Goal: Task Accomplishment & Management: Manage account settings

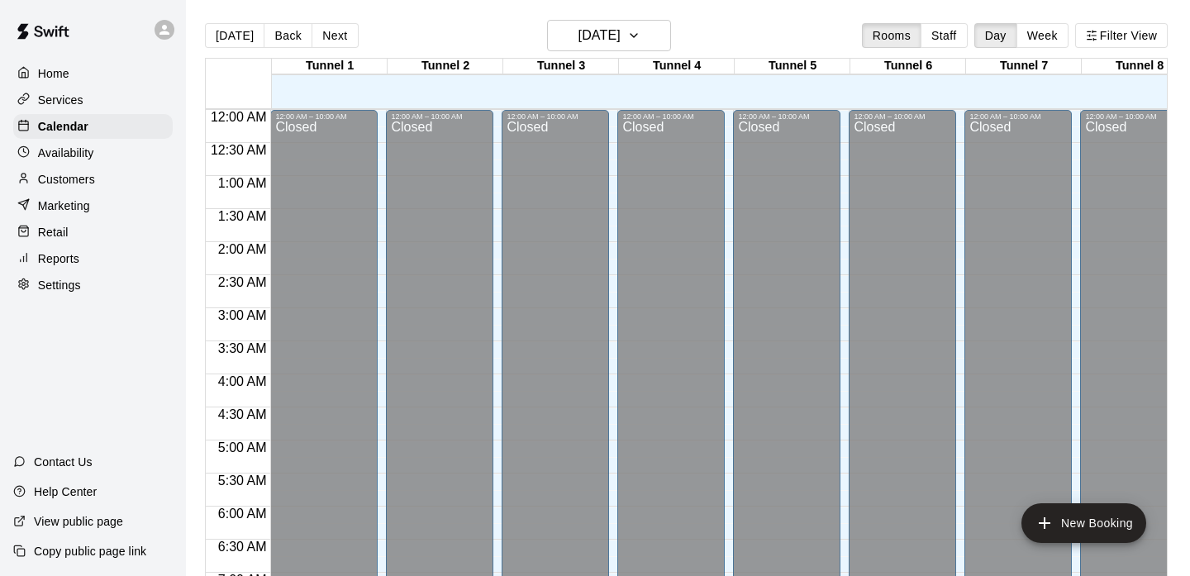
scroll to position [683, 0]
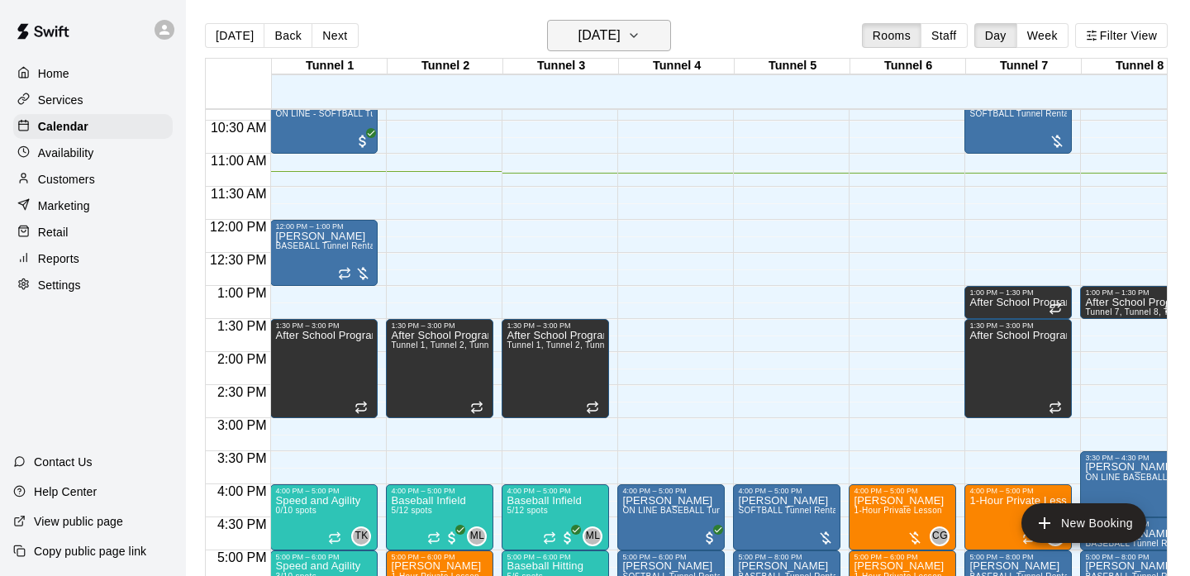
click at [618, 44] on h6 "[DATE]" at bounding box center [600, 35] width 42 height 23
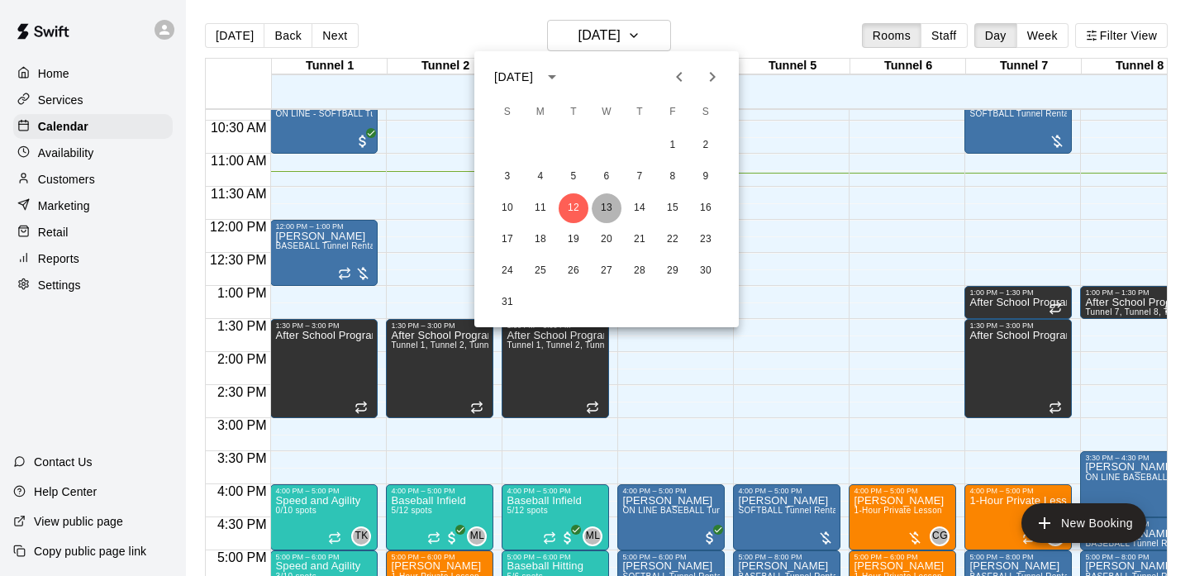
click at [606, 206] on button "13" at bounding box center [607, 208] width 30 height 30
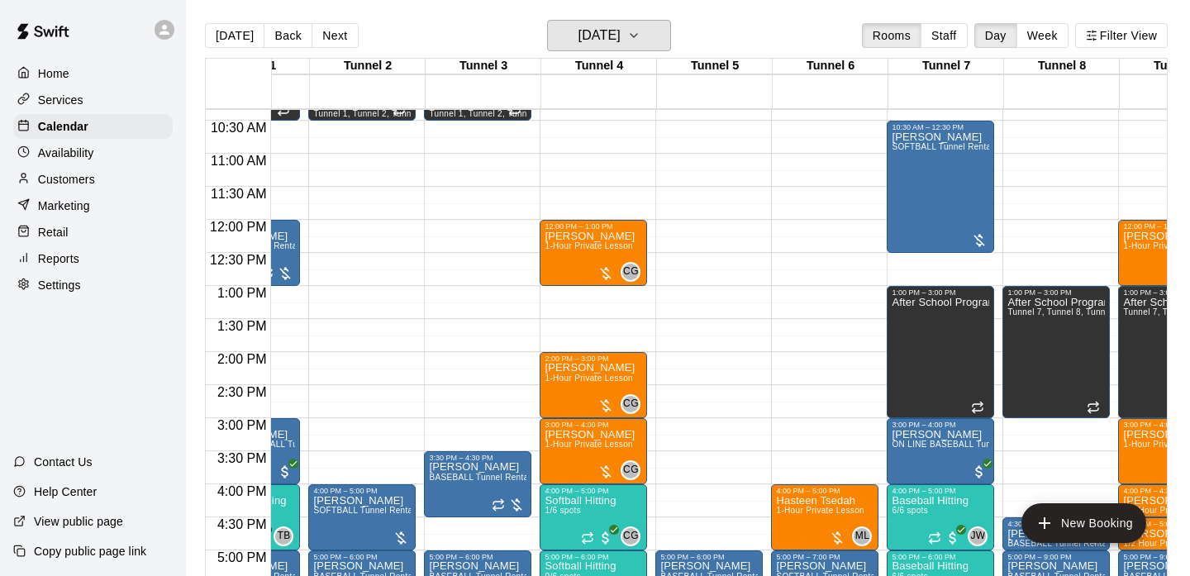
scroll to position [0, 79]
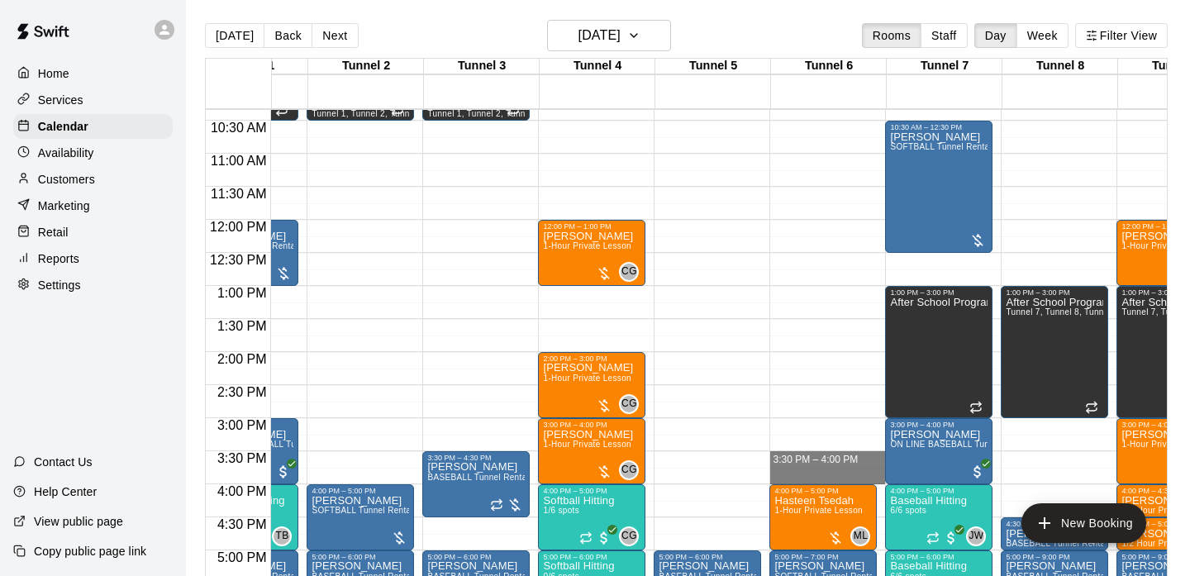
drag, startPoint x: 810, startPoint y: 456, endPoint x: 810, endPoint y: 474, distance: 17.4
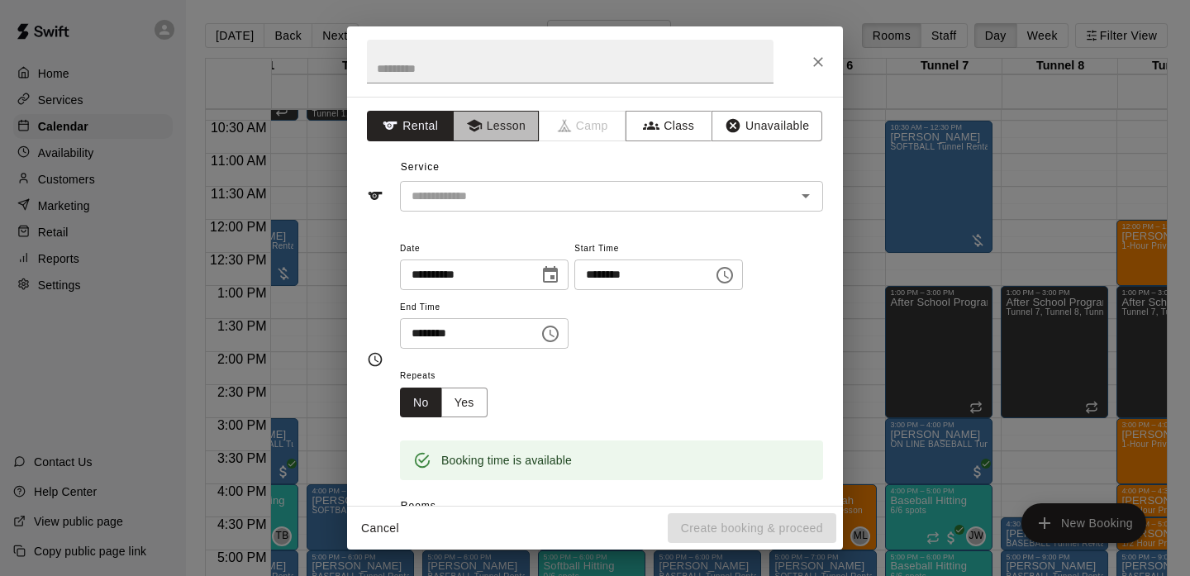
click at [493, 120] on button "Lesson" at bounding box center [496, 126] width 87 height 31
click at [473, 186] on input "text" at bounding box center [587, 196] width 364 height 21
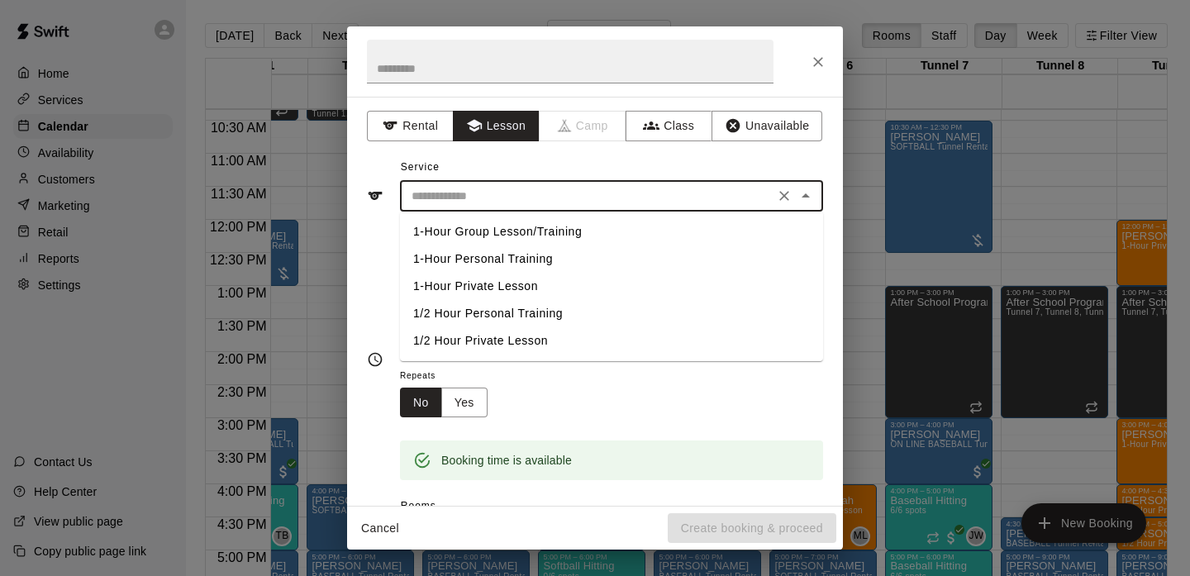
click at [471, 341] on li "1/2 Hour Private Lesson" at bounding box center [611, 340] width 423 height 27
type input "**********"
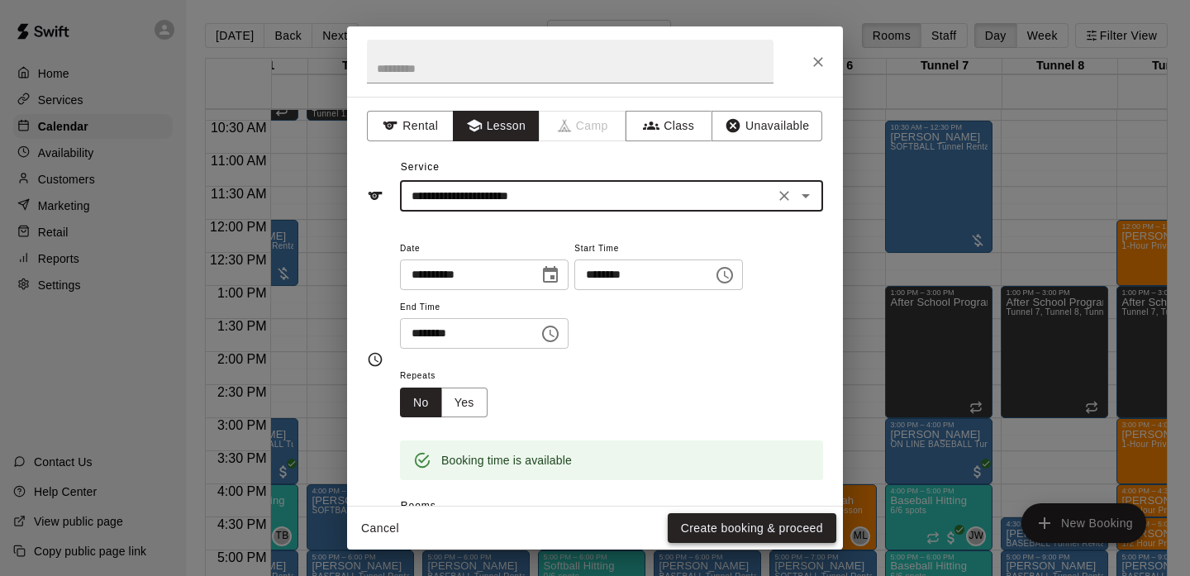
click at [698, 531] on button "Create booking & proceed" at bounding box center [752, 528] width 169 height 31
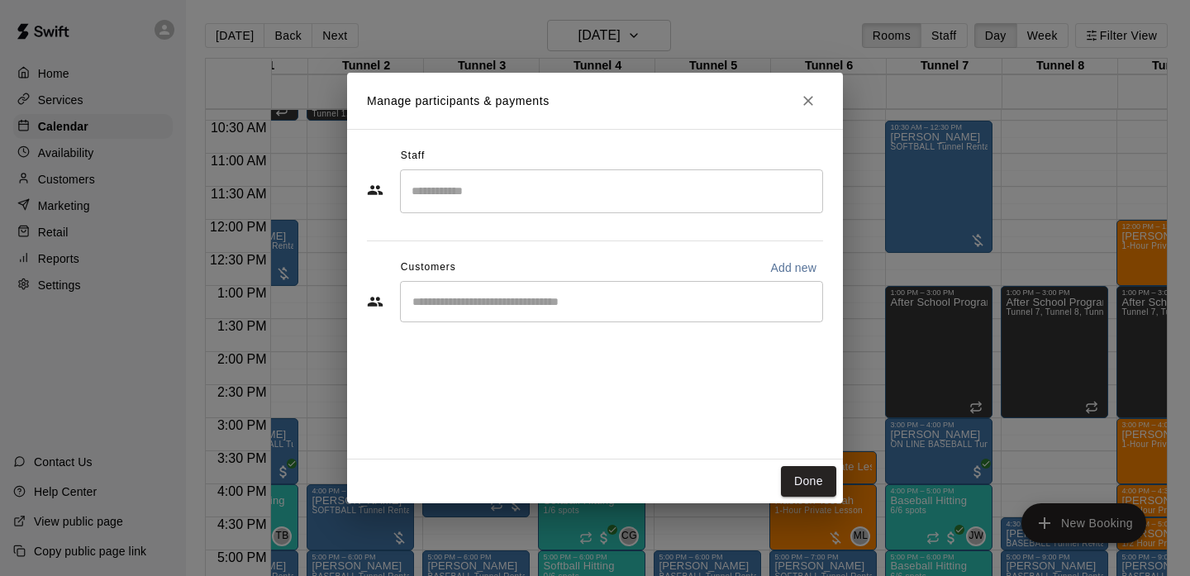
click at [520, 189] on input "Search staff" at bounding box center [611, 191] width 408 height 29
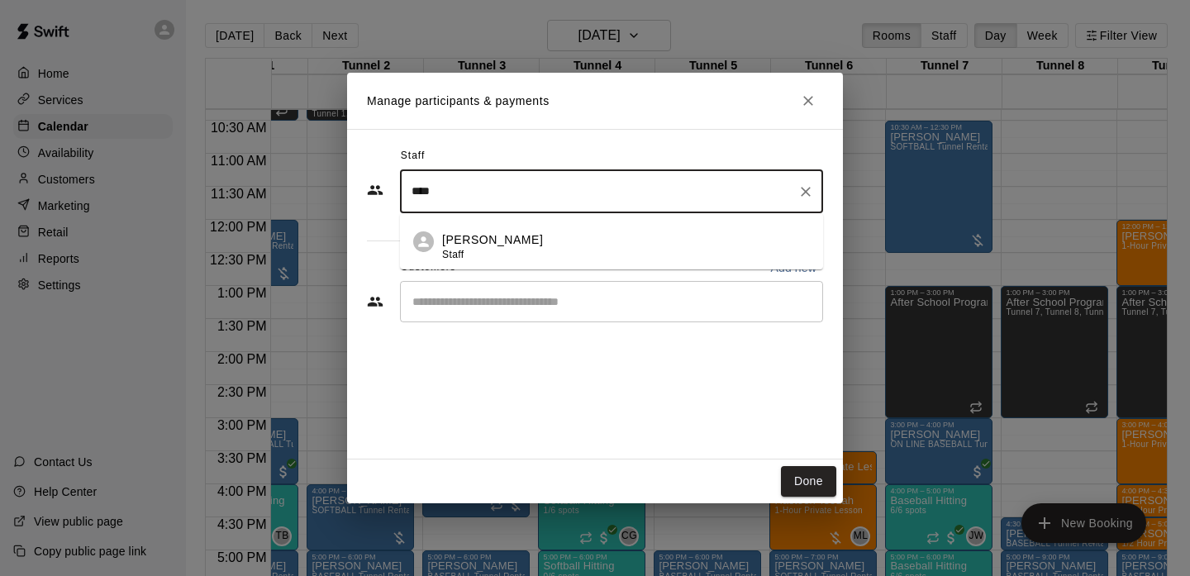
click at [512, 239] on p "[PERSON_NAME]" at bounding box center [492, 239] width 101 height 17
type input "****"
click at [490, 299] on input "Start typing to search customers..." at bounding box center [611, 301] width 408 height 17
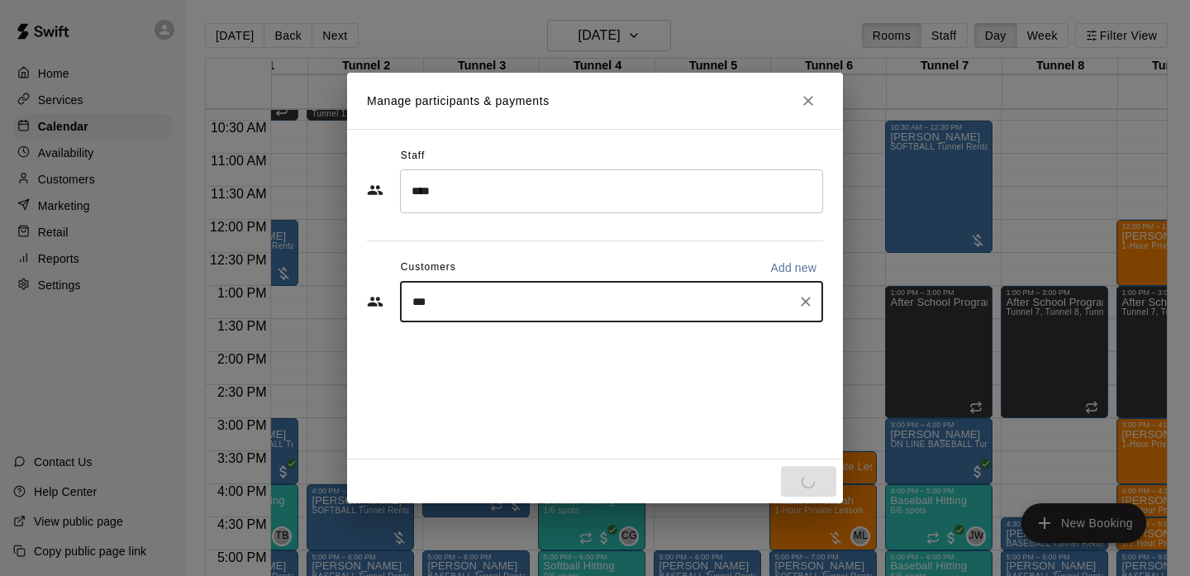
type input "****"
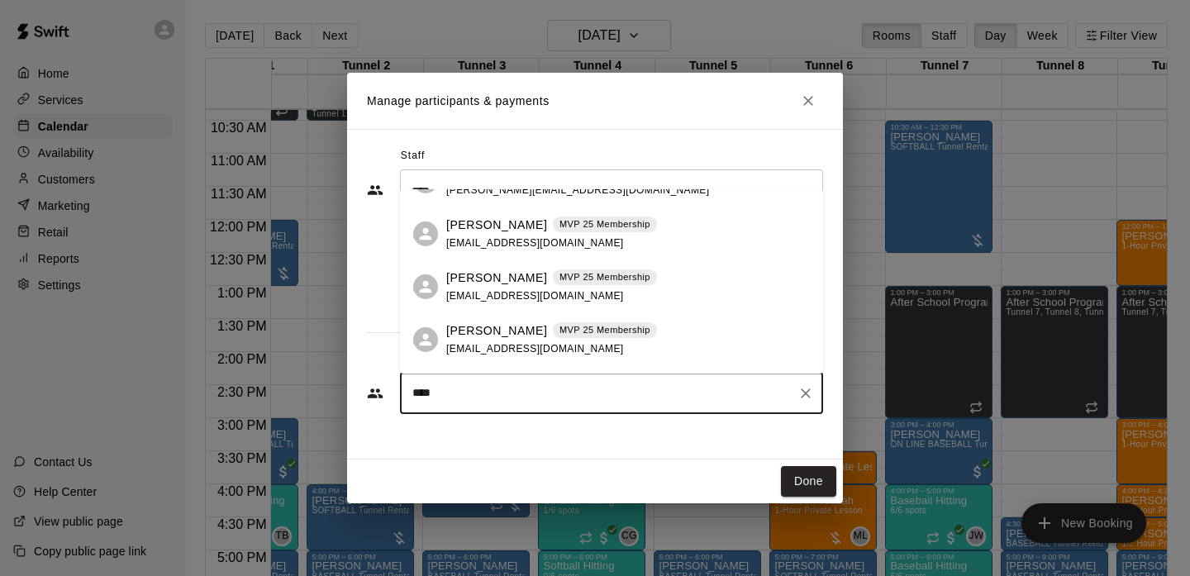
scroll to position [189, 0]
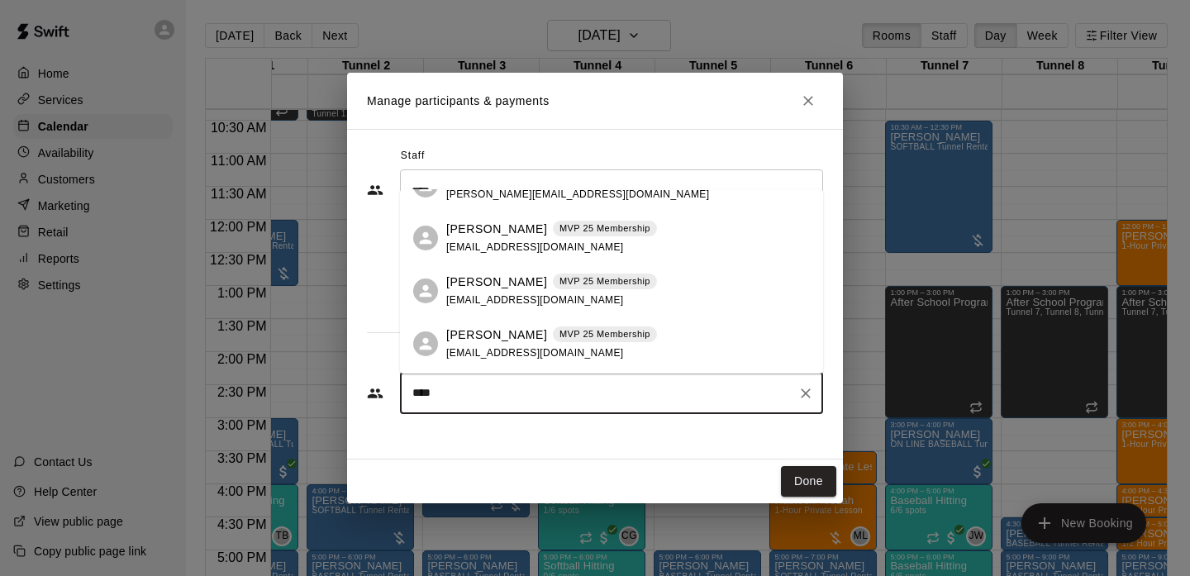
click at [553, 330] on span "MVP 25 Membership" at bounding box center [605, 334] width 104 height 14
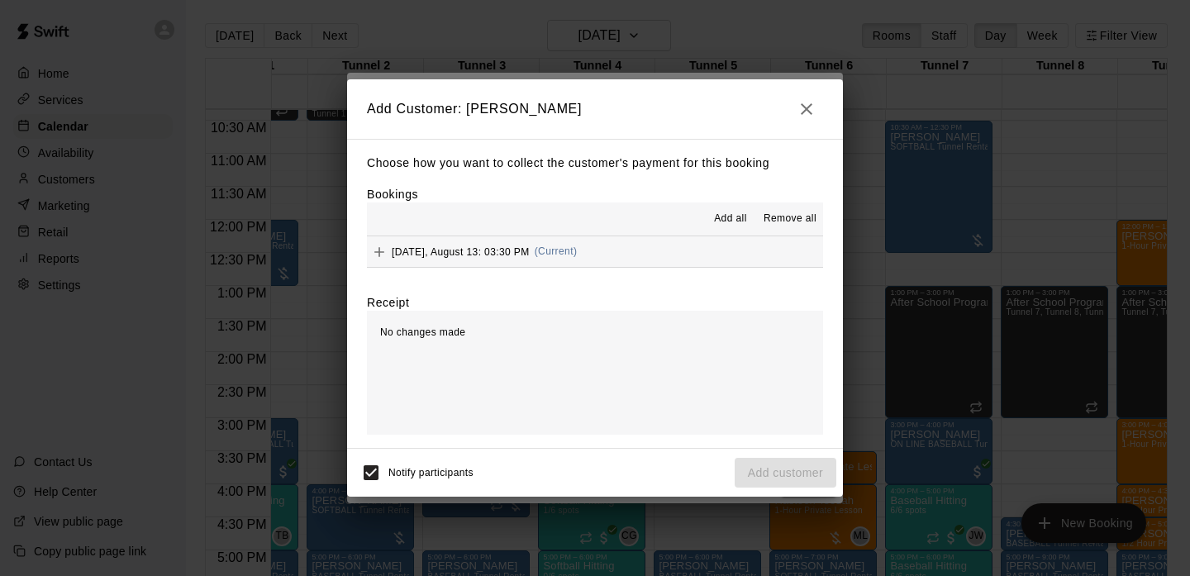
click at [572, 248] on span "(Current)" at bounding box center [556, 251] width 43 height 12
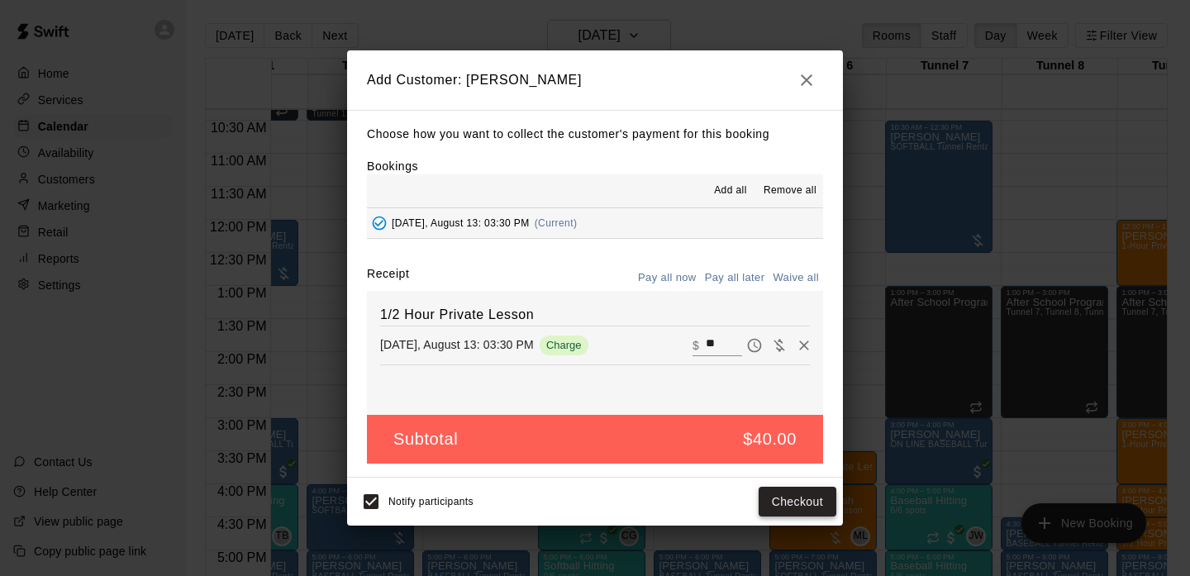
click at [798, 512] on button "Checkout" at bounding box center [798, 502] width 78 height 31
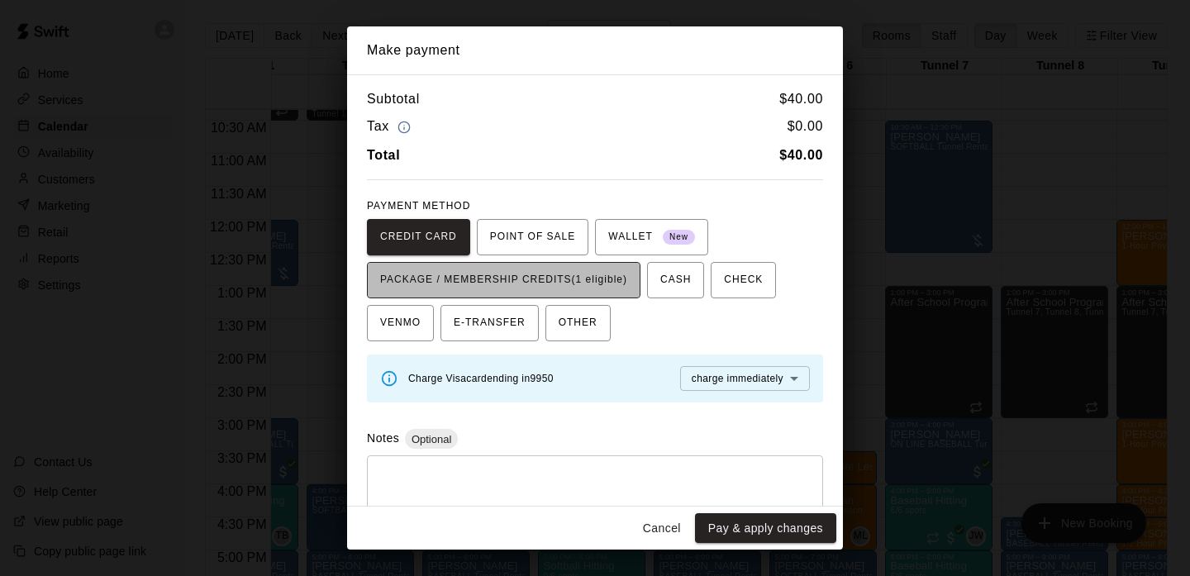
click at [574, 278] on span "PACKAGE / MEMBERSHIP CREDITS (1 eligible)" at bounding box center [503, 280] width 247 height 26
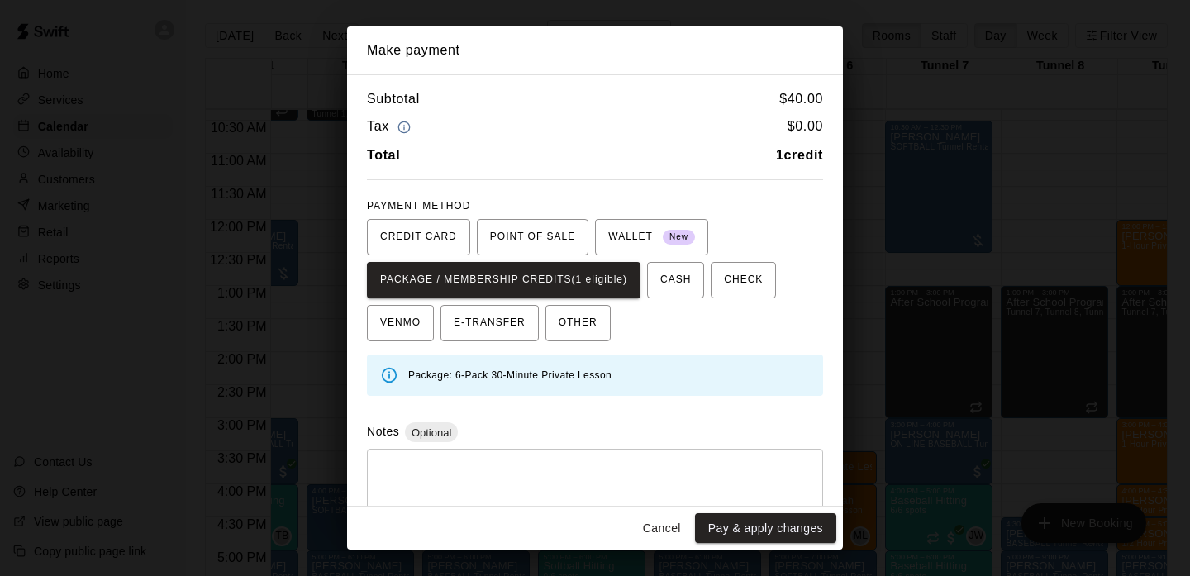
click at [662, 532] on button "Cancel" at bounding box center [662, 528] width 53 height 31
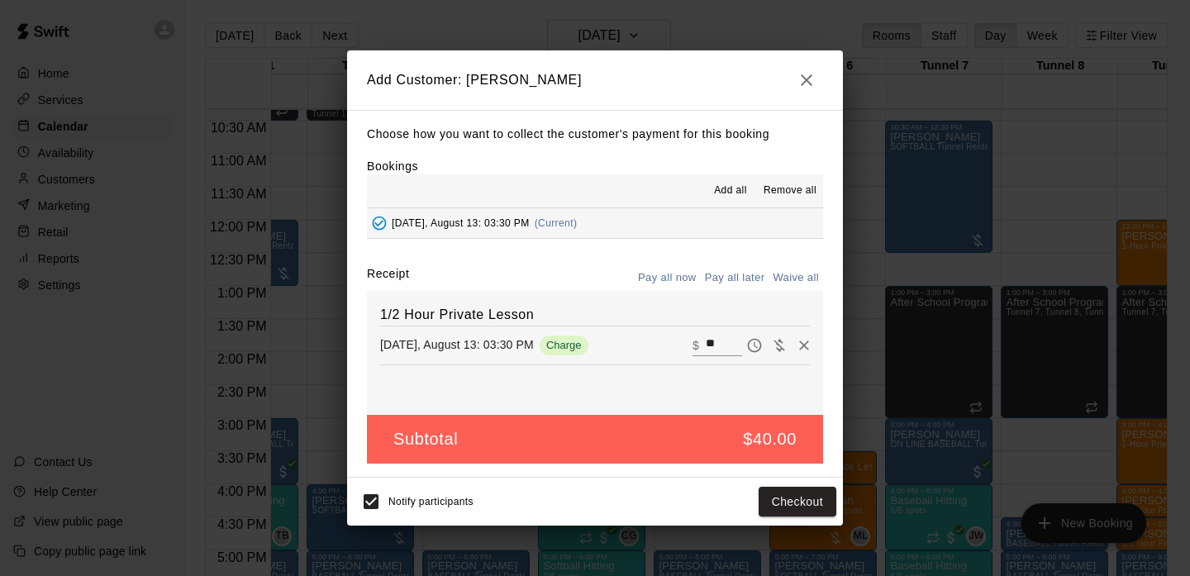
click at [736, 283] on button "Pay all later" at bounding box center [735, 278] width 69 height 26
click at [773, 498] on button "Add customer" at bounding box center [786, 502] width 102 height 31
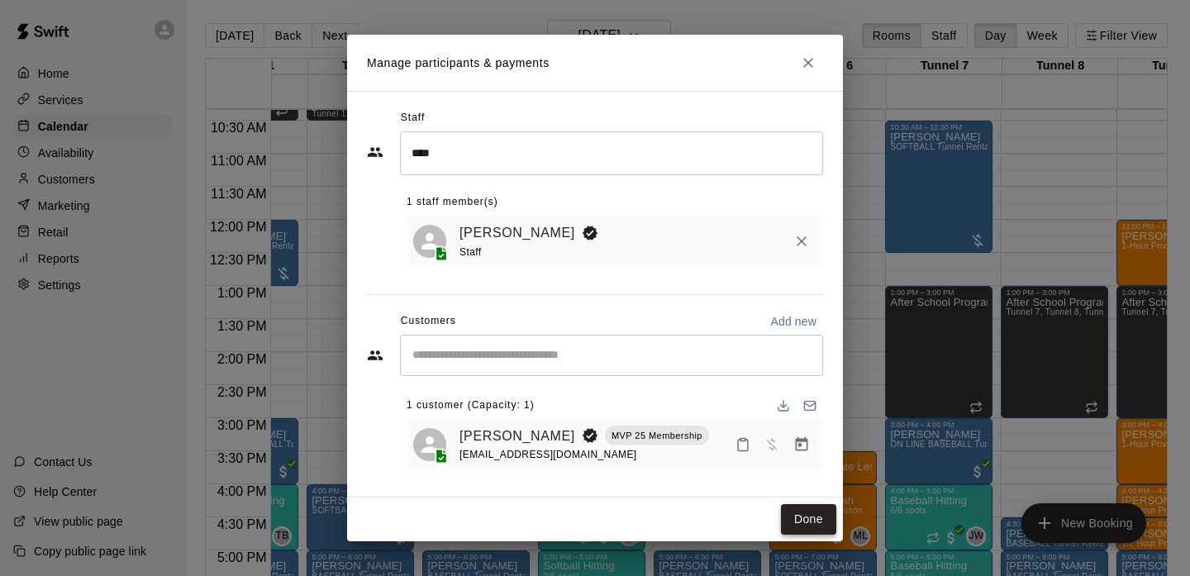
click at [807, 532] on button "Done" at bounding box center [808, 519] width 55 height 31
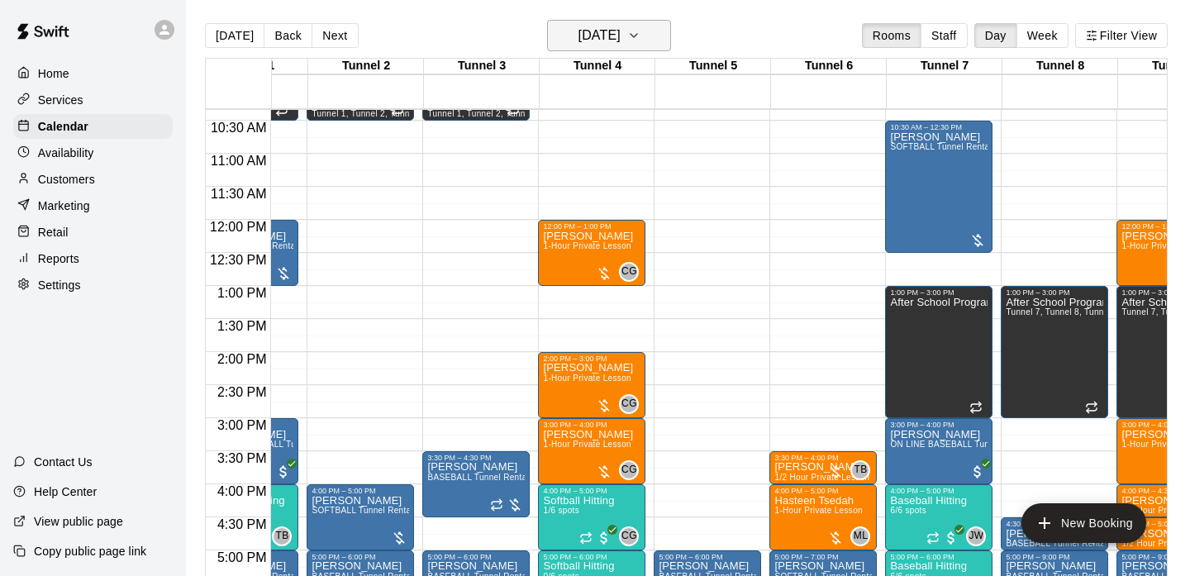
click at [621, 43] on h6 "[DATE]" at bounding box center [600, 35] width 42 height 23
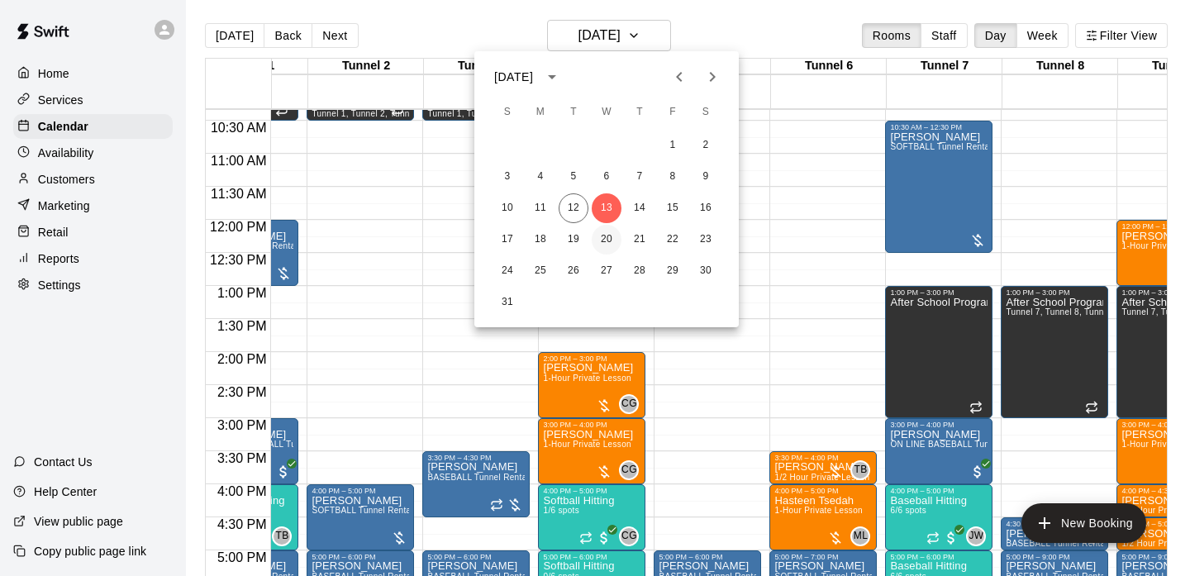
click at [607, 239] on button "20" at bounding box center [607, 240] width 30 height 30
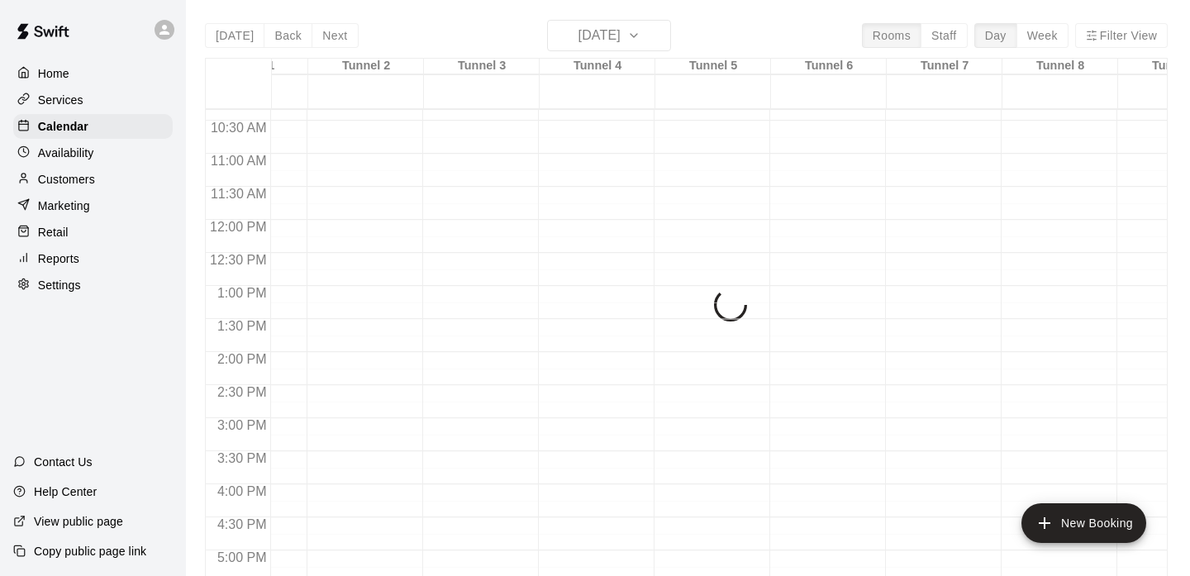
click at [607, 239] on div "12:00 AM – 10:00 AM Closed 9:00 PM – 11:59 PM Closed" at bounding box center [591, 219] width 107 height 1587
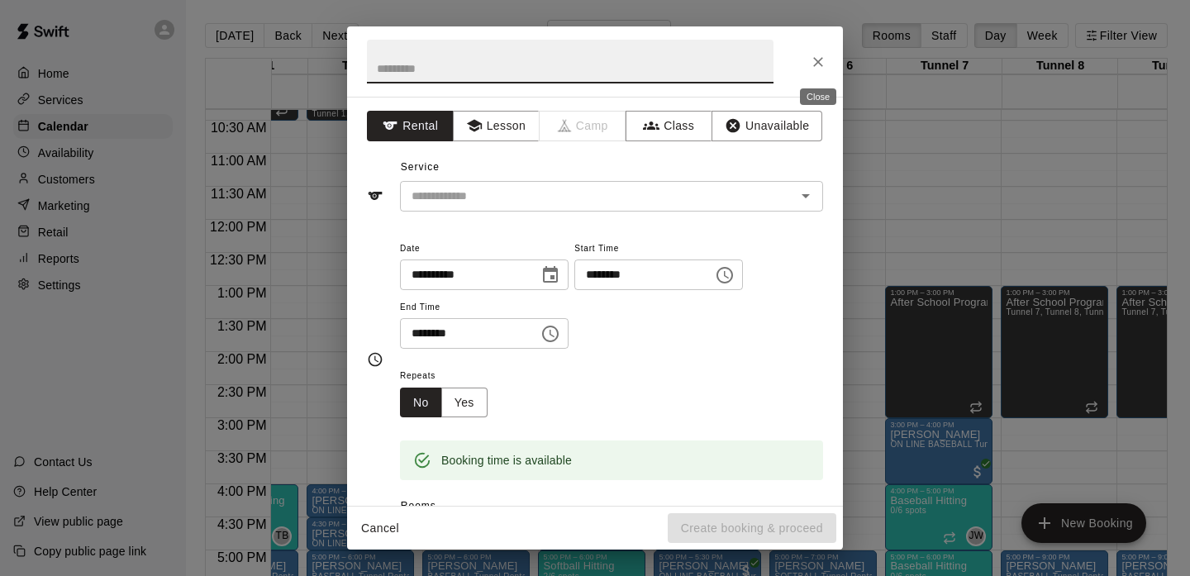
click at [822, 65] on icon "Close" at bounding box center [818, 62] width 10 height 10
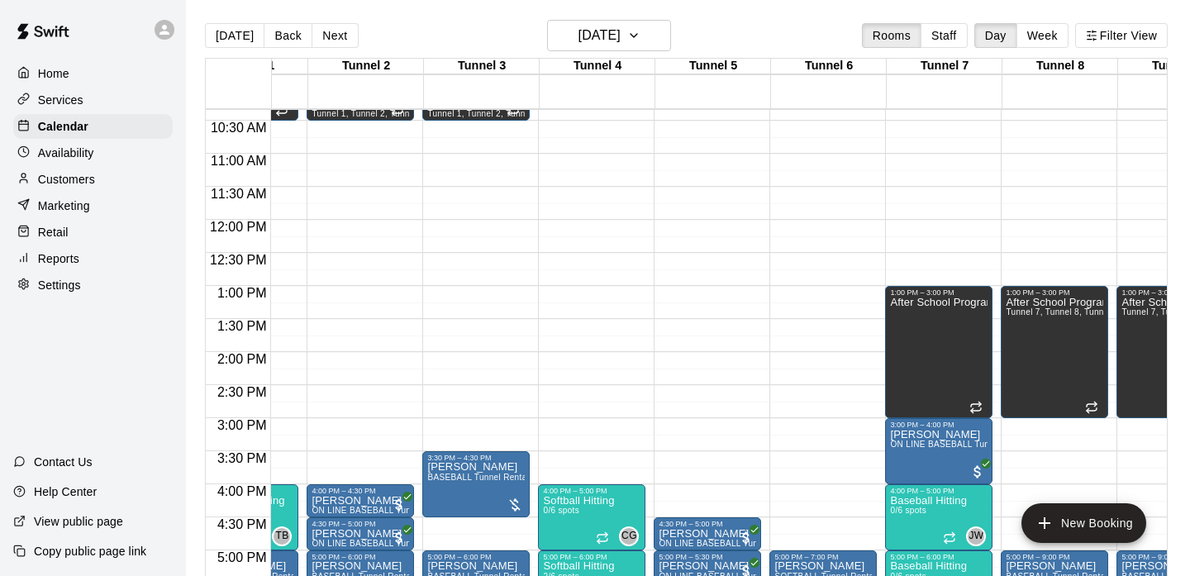
scroll to position [0, 0]
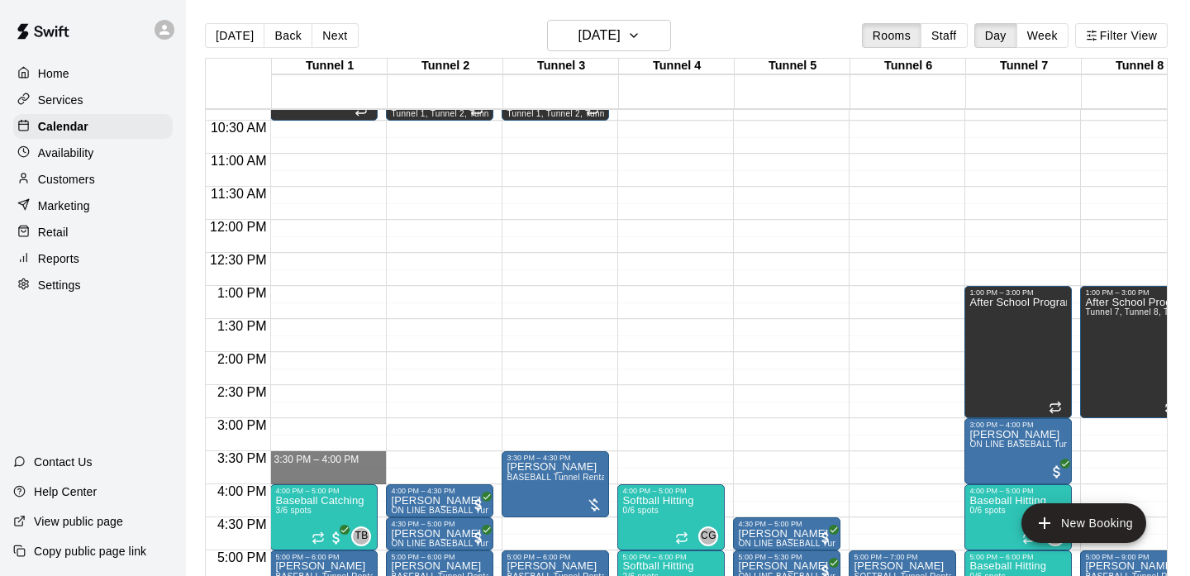
drag, startPoint x: 288, startPoint y: 456, endPoint x: 288, endPoint y: 472, distance: 15.7
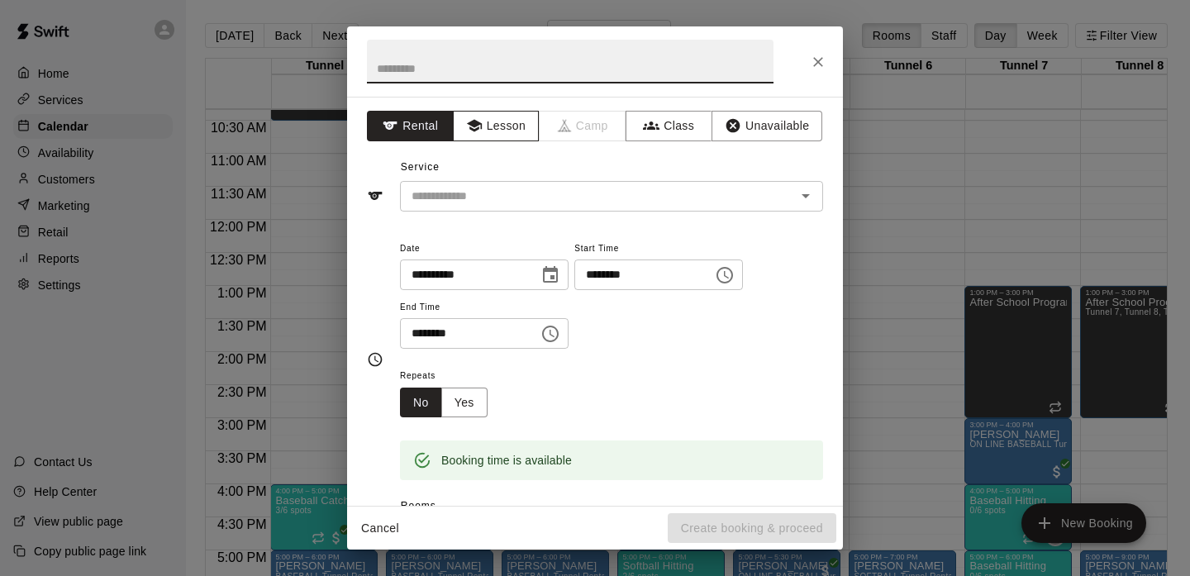
click at [495, 125] on button "Lesson" at bounding box center [496, 126] width 87 height 31
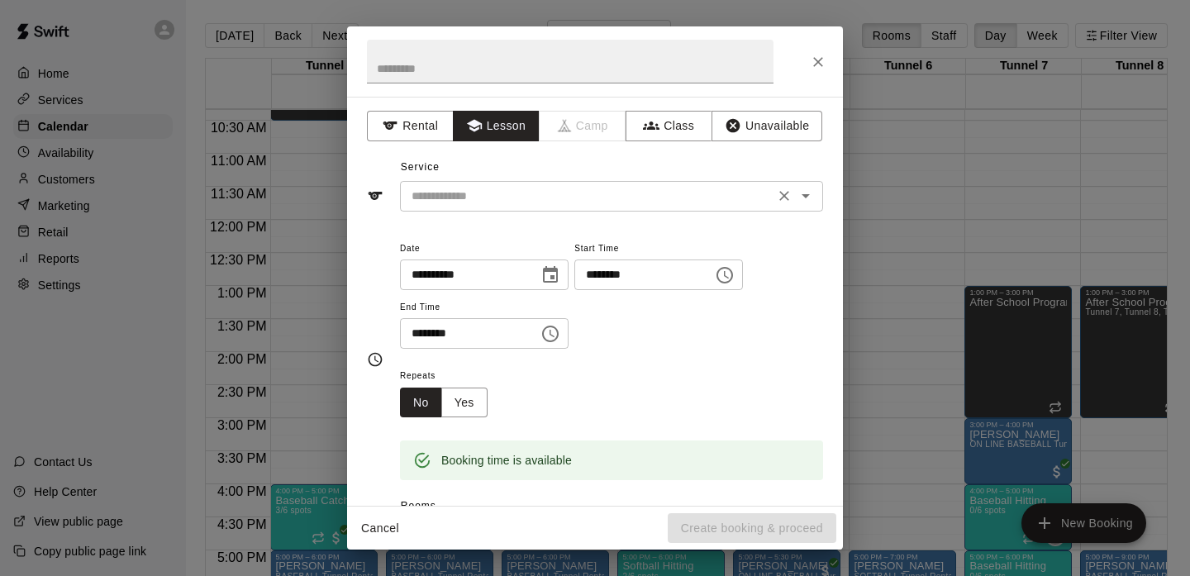
click at [473, 195] on input "text" at bounding box center [587, 196] width 364 height 21
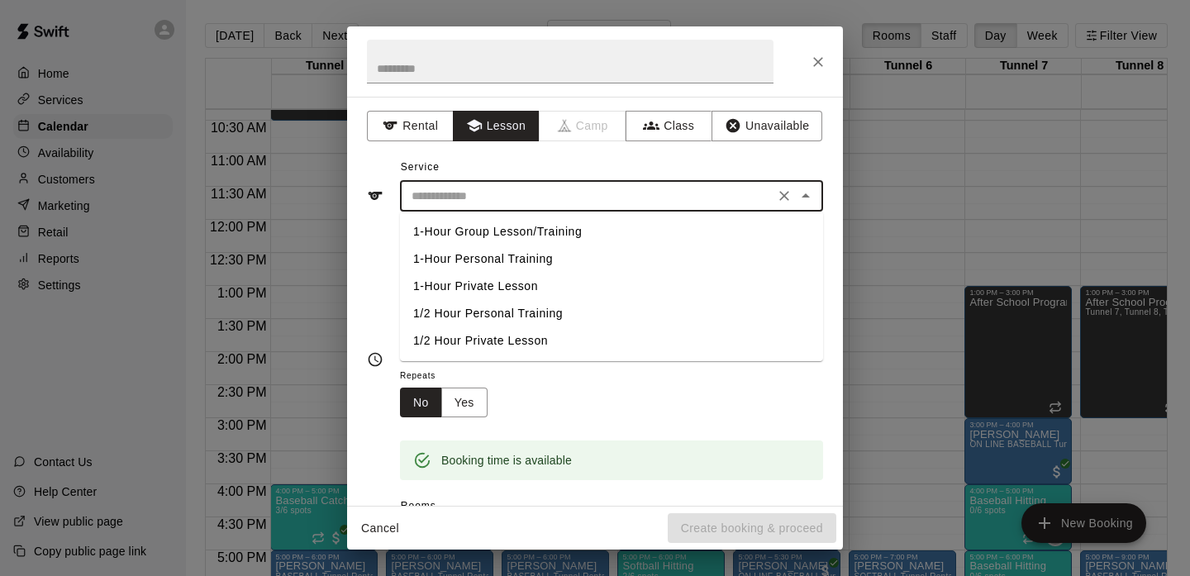
click at [481, 348] on li "1/2 Hour Private Lesson" at bounding box center [611, 340] width 423 height 27
type input "**********"
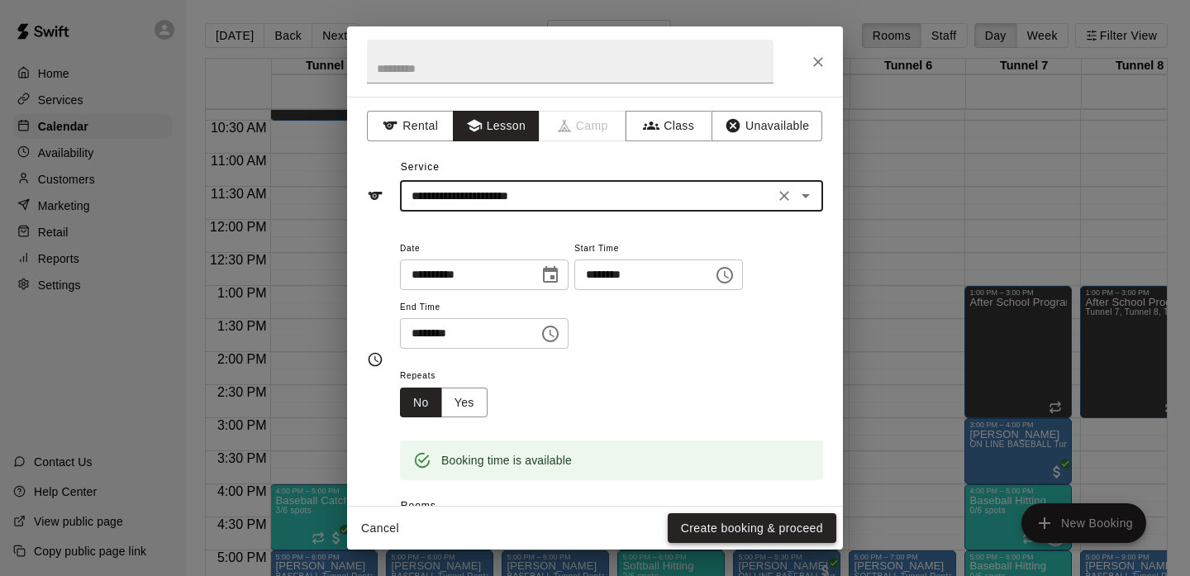
click at [698, 525] on button "Create booking & proceed" at bounding box center [752, 528] width 169 height 31
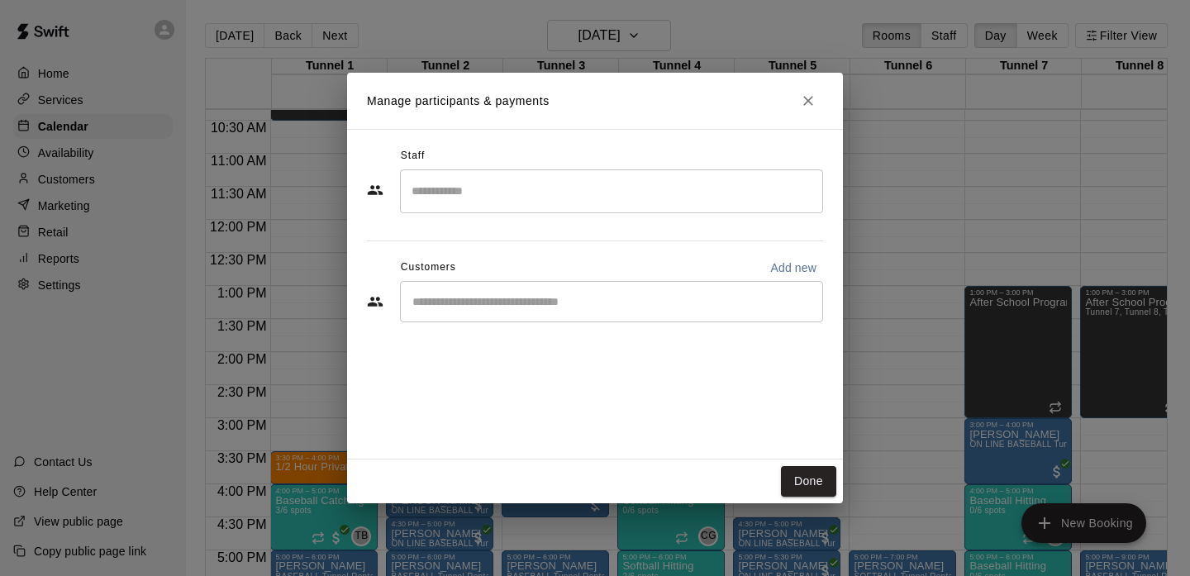
click at [469, 207] on div "​" at bounding box center [611, 191] width 423 height 44
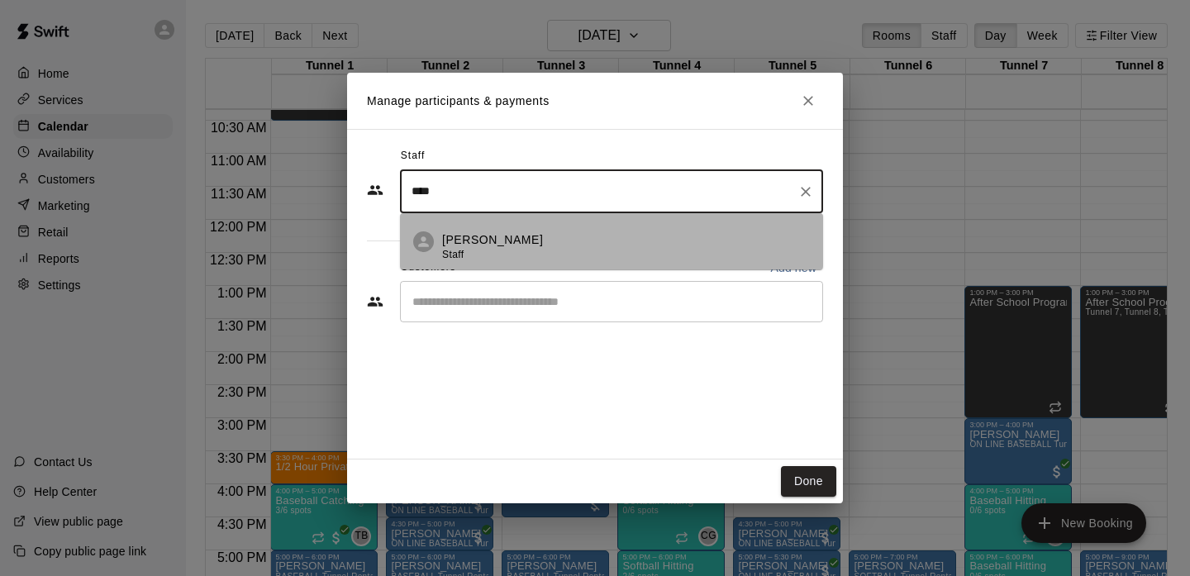
click at [485, 244] on p "[PERSON_NAME]" at bounding box center [492, 239] width 101 height 17
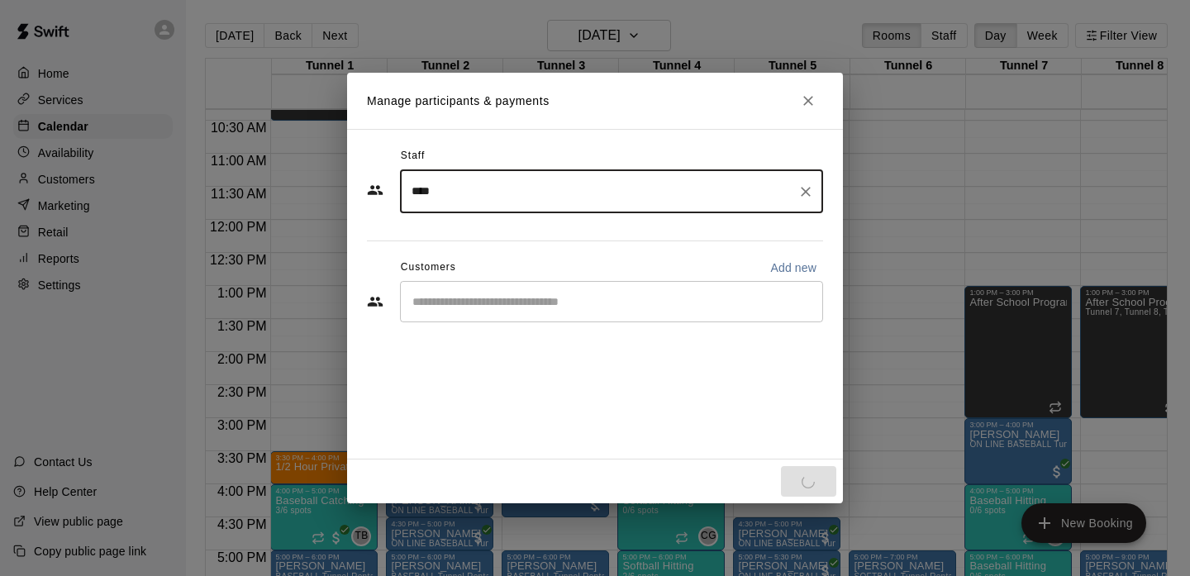
type input "****"
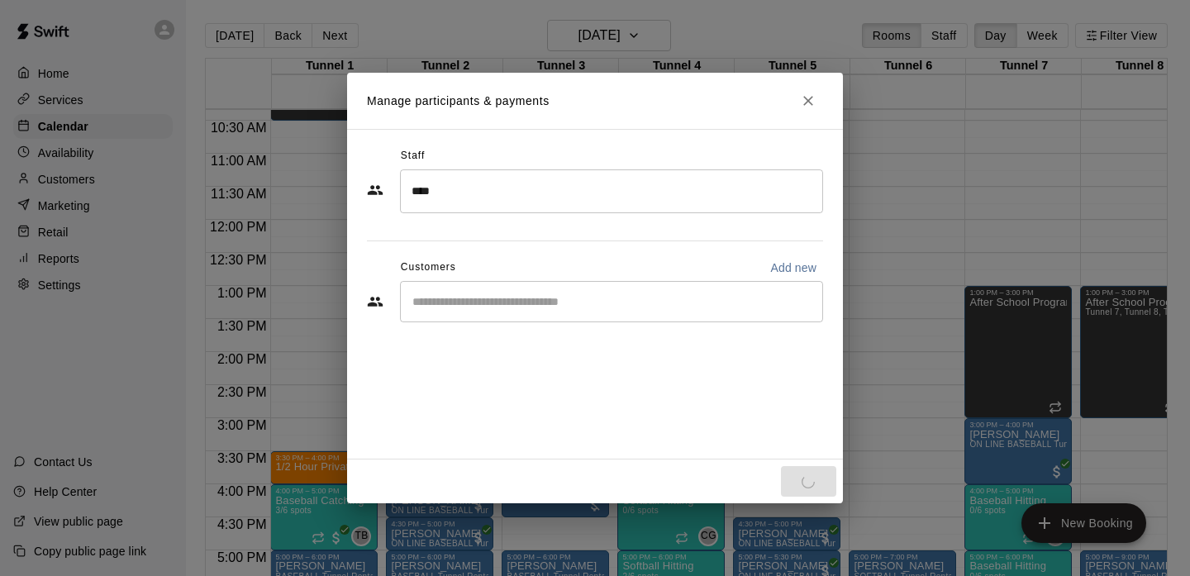
click at [488, 323] on div "​" at bounding box center [595, 303] width 456 height 45
click at [488, 306] on input "Start typing to search customers..." at bounding box center [611, 301] width 408 height 17
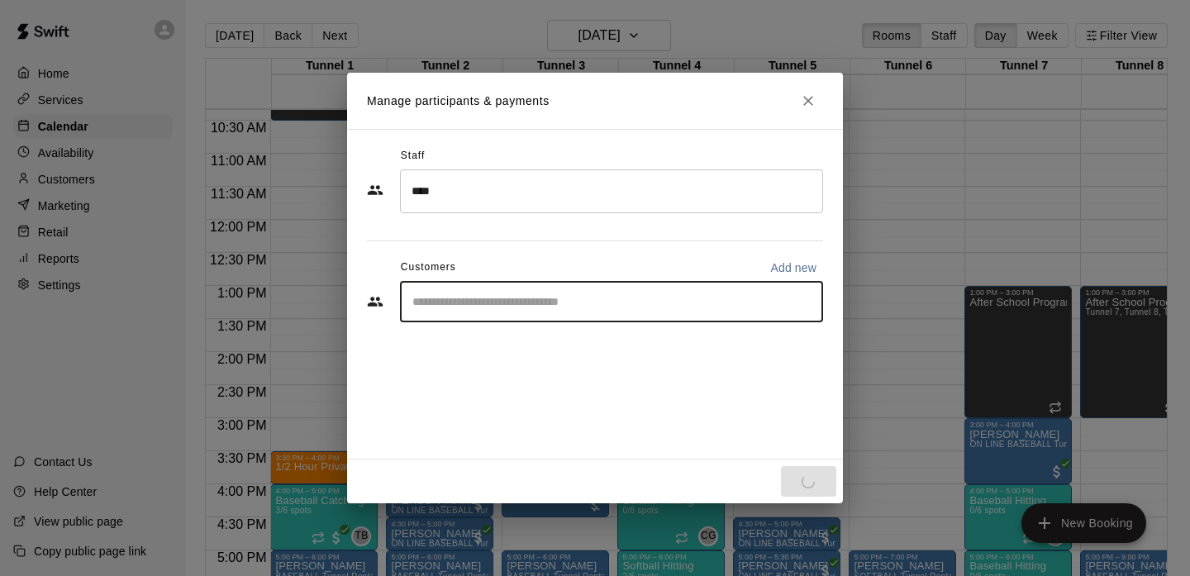
type input "*"
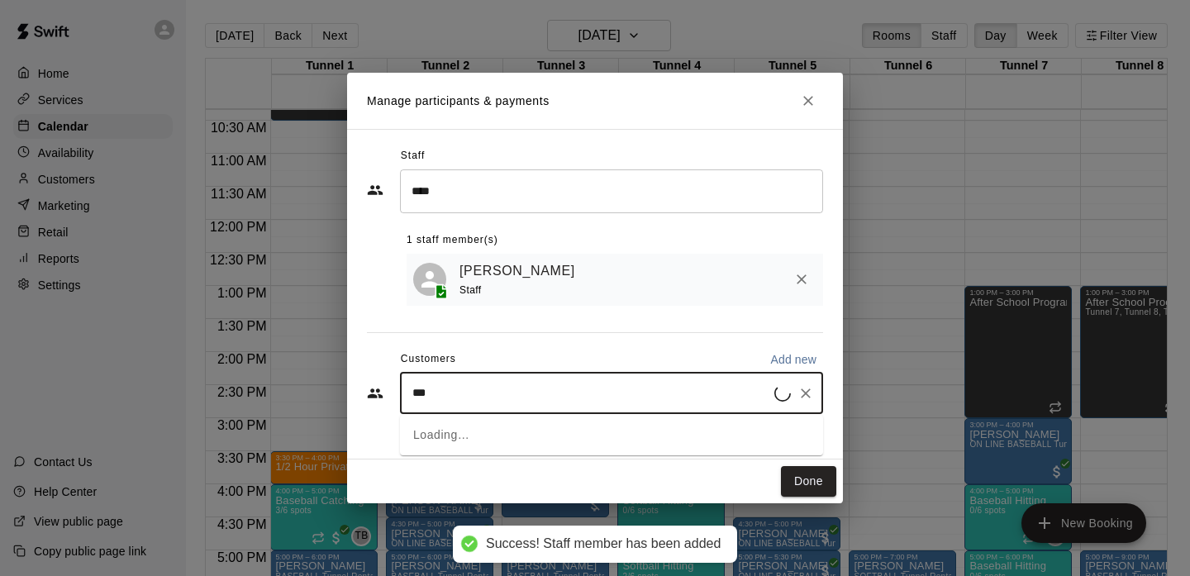
type input "****"
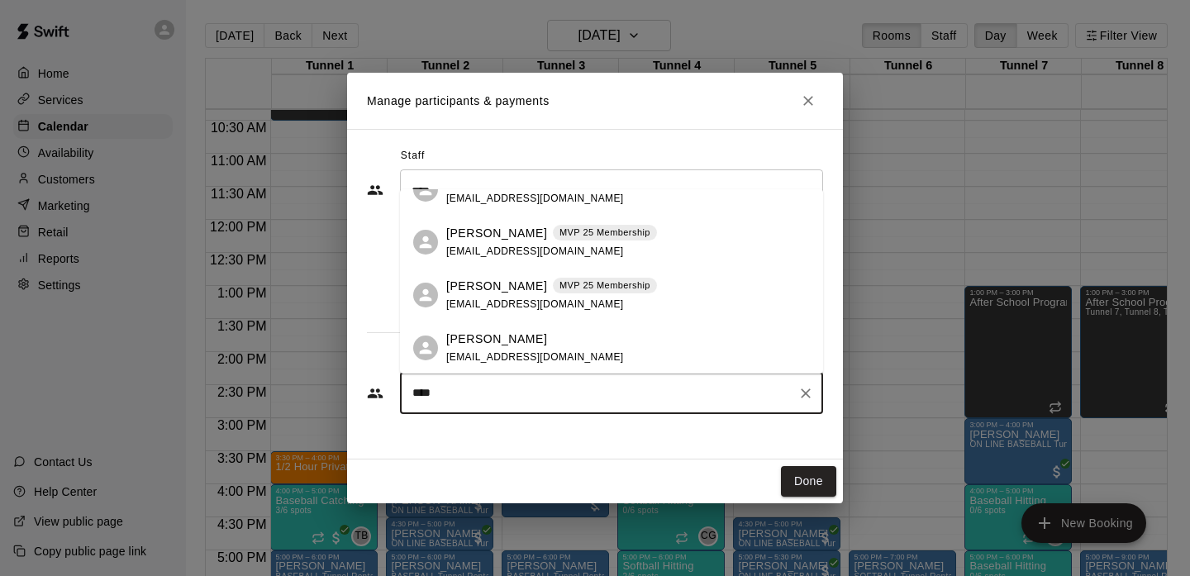
scroll to position [260, 0]
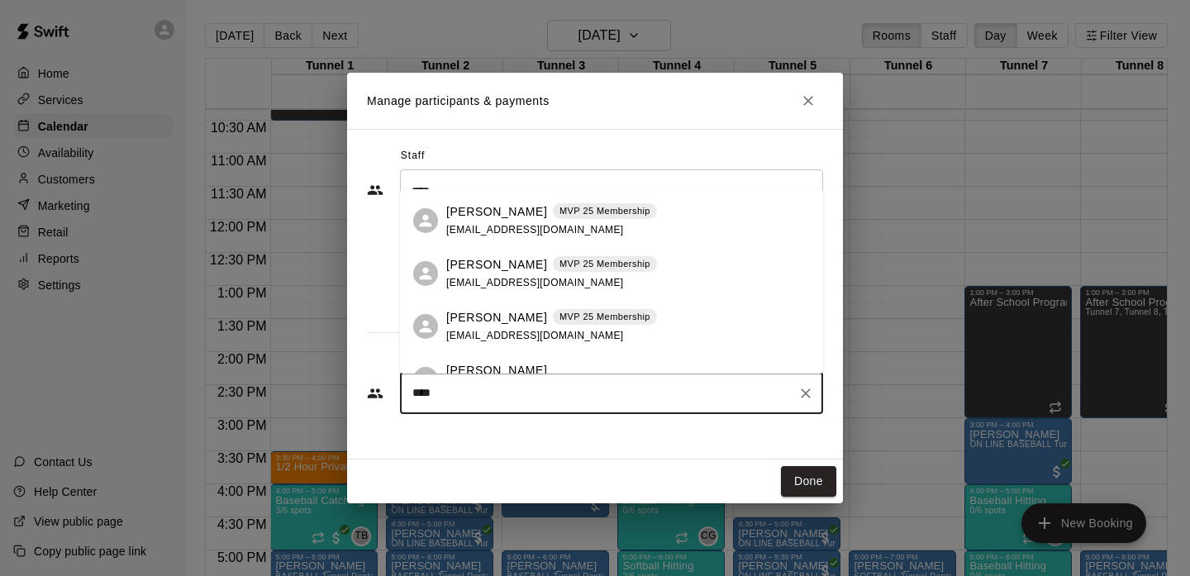
click at [539, 272] on div "[PERSON_NAME] MVP 25 Membership [EMAIL_ADDRESS][DOMAIN_NAME]" at bounding box center [551, 274] width 211 height 36
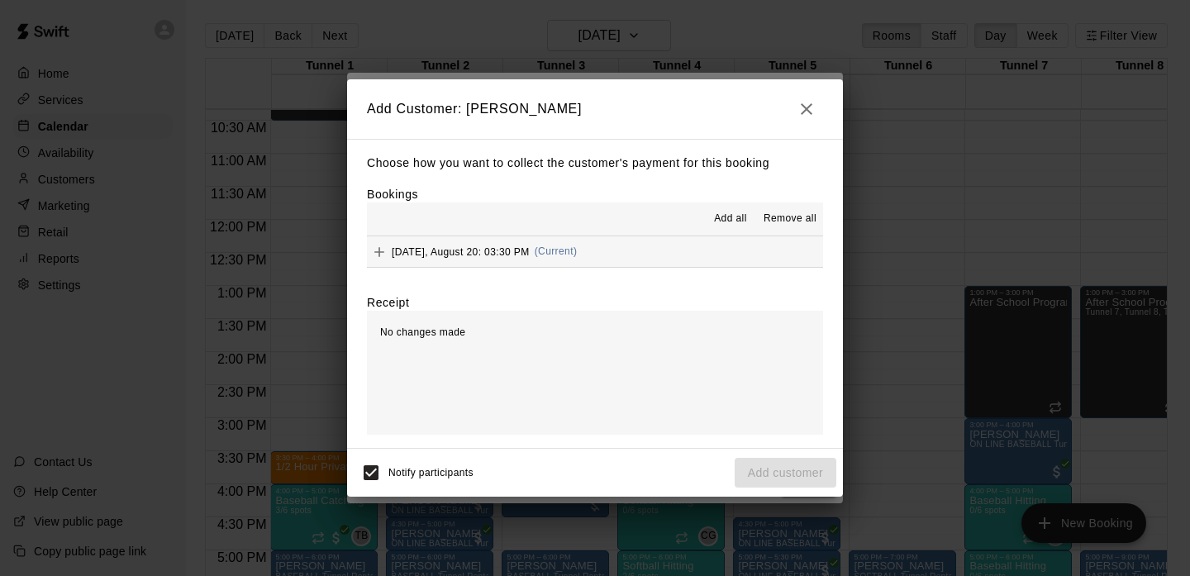
click at [578, 248] on span "(Current)" at bounding box center [556, 251] width 43 height 12
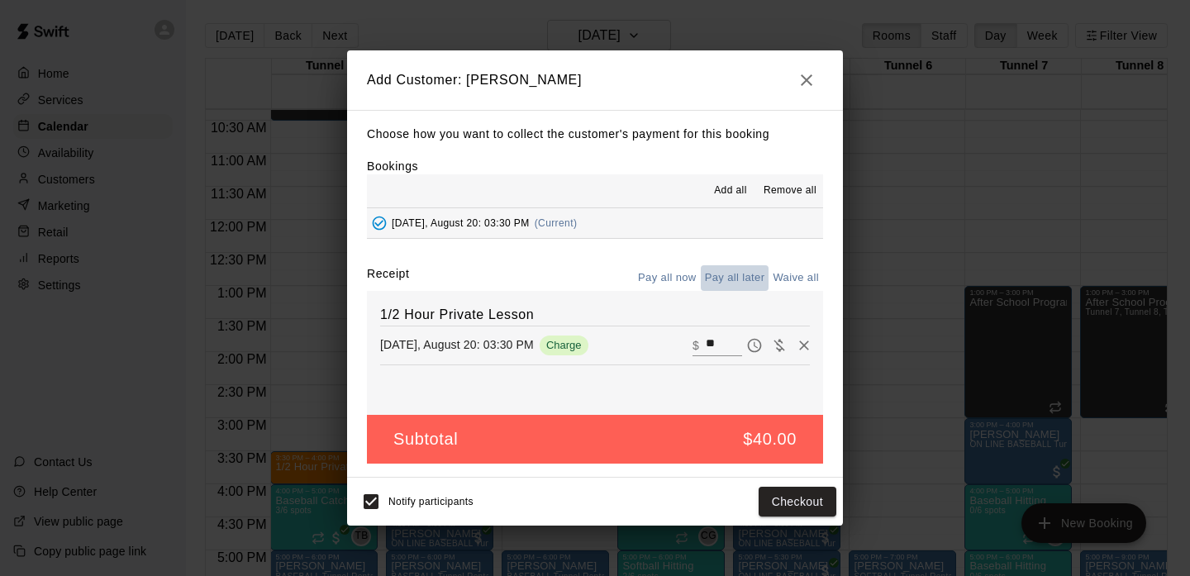
click at [733, 282] on button "Pay all later" at bounding box center [735, 278] width 69 height 26
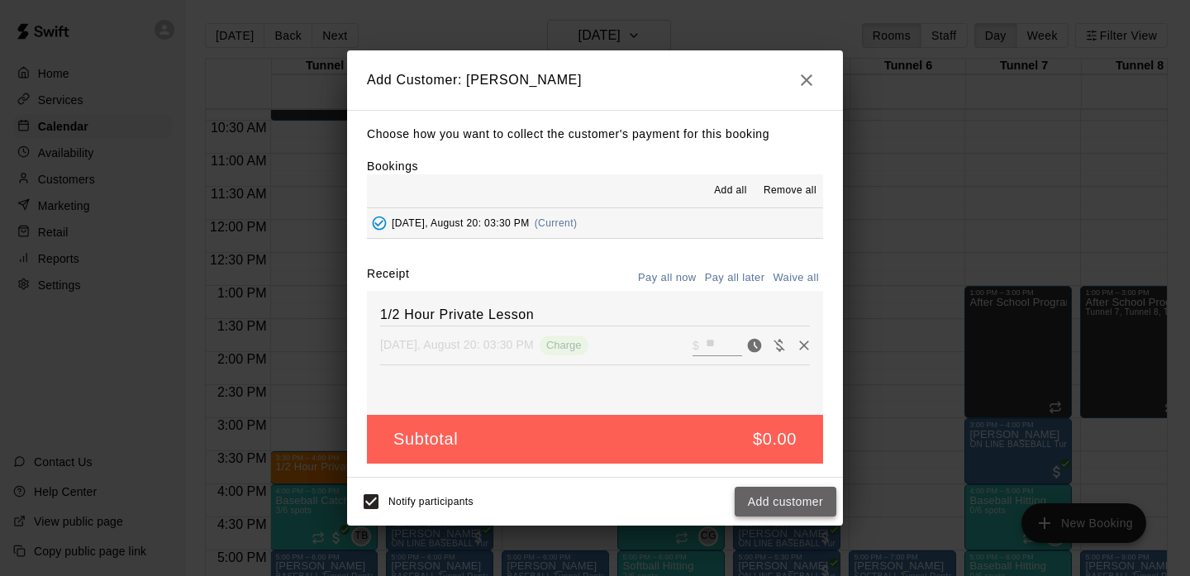
click at [776, 507] on button "Add customer" at bounding box center [786, 502] width 102 height 31
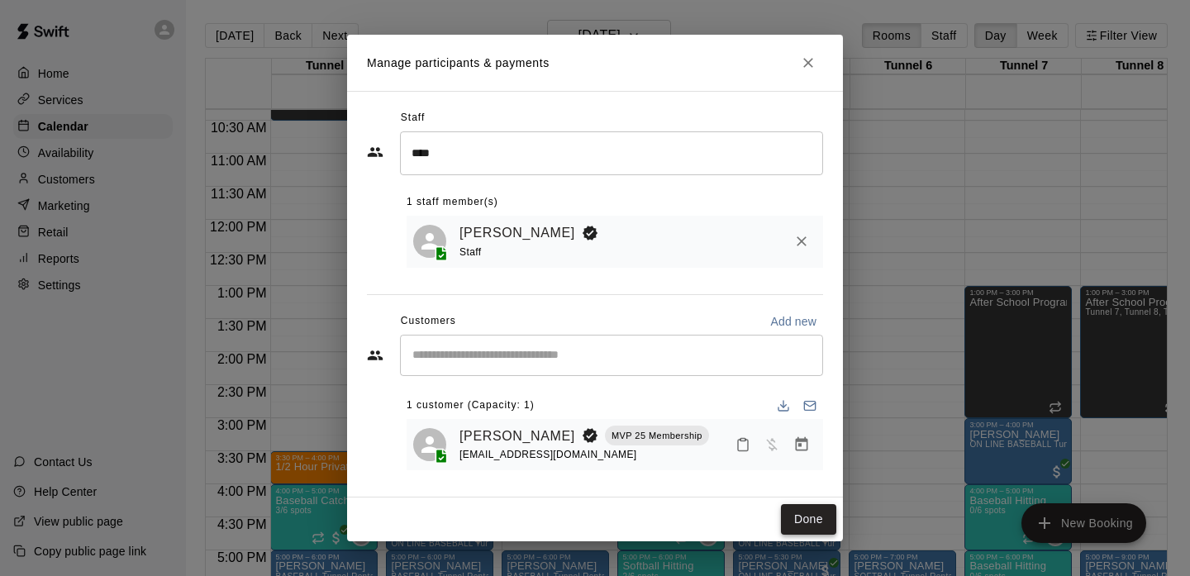
click at [802, 521] on button "Done" at bounding box center [808, 519] width 55 height 31
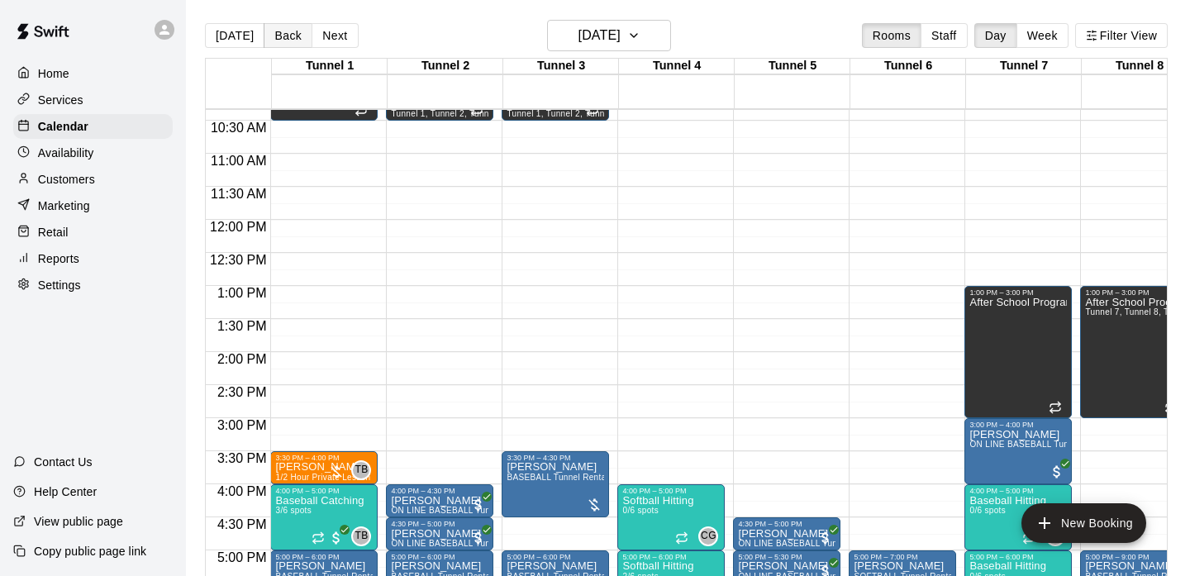
click at [287, 38] on button "Back" at bounding box center [288, 35] width 49 height 25
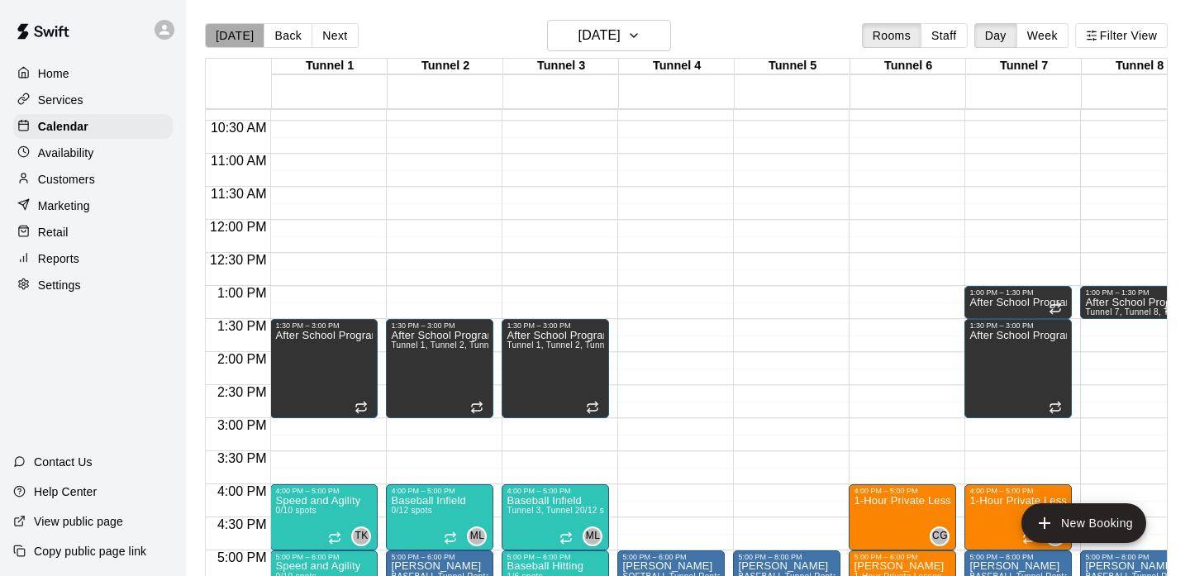
click at [248, 35] on button "[DATE]" at bounding box center [235, 35] width 60 height 25
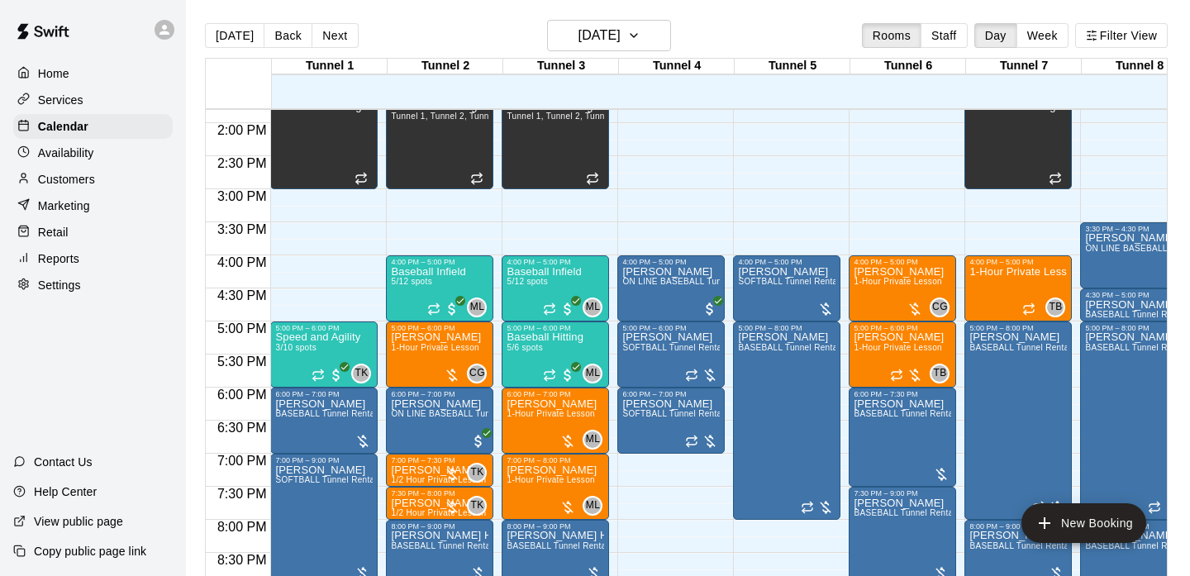
scroll to position [943, 0]
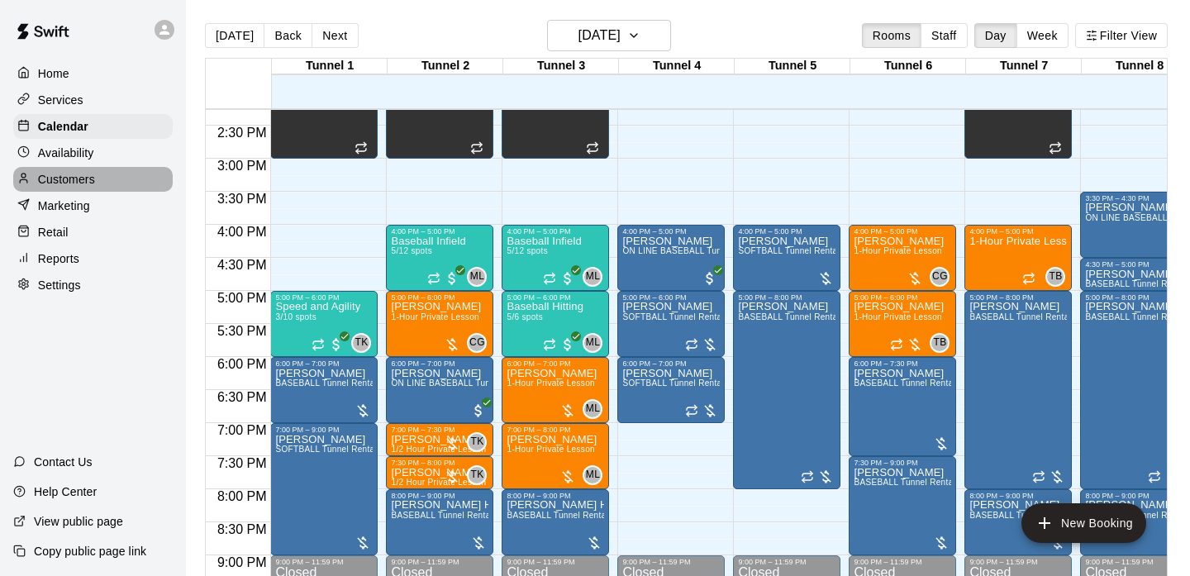
click at [105, 183] on div "Customers" at bounding box center [93, 179] width 160 height 25
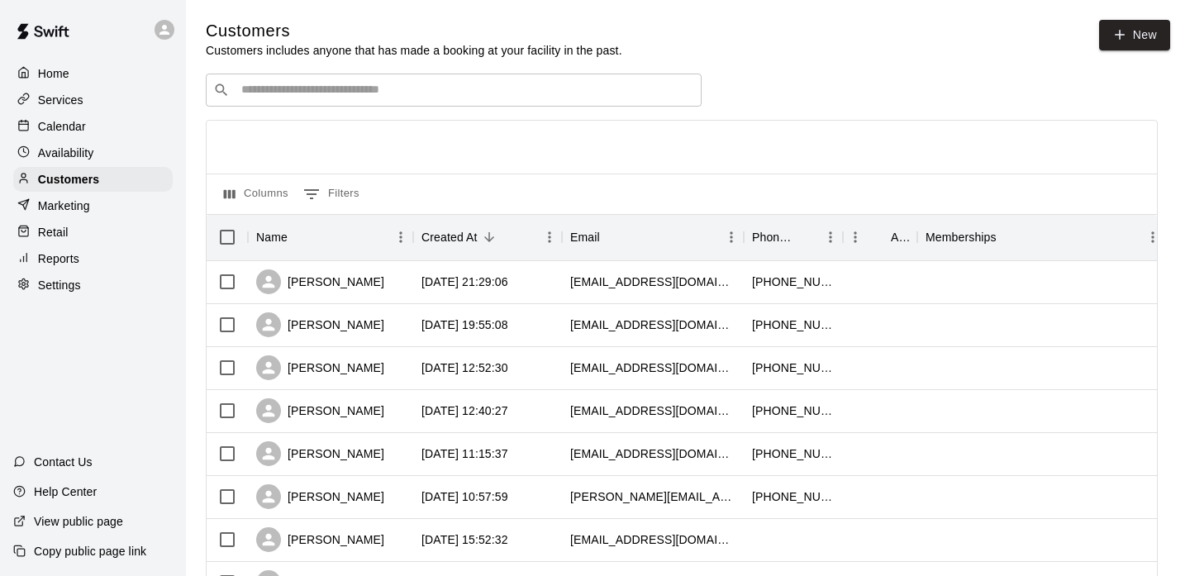
click at [310, 98] on div "​ ​" at bounding box center [454, 90] width 496 height 33
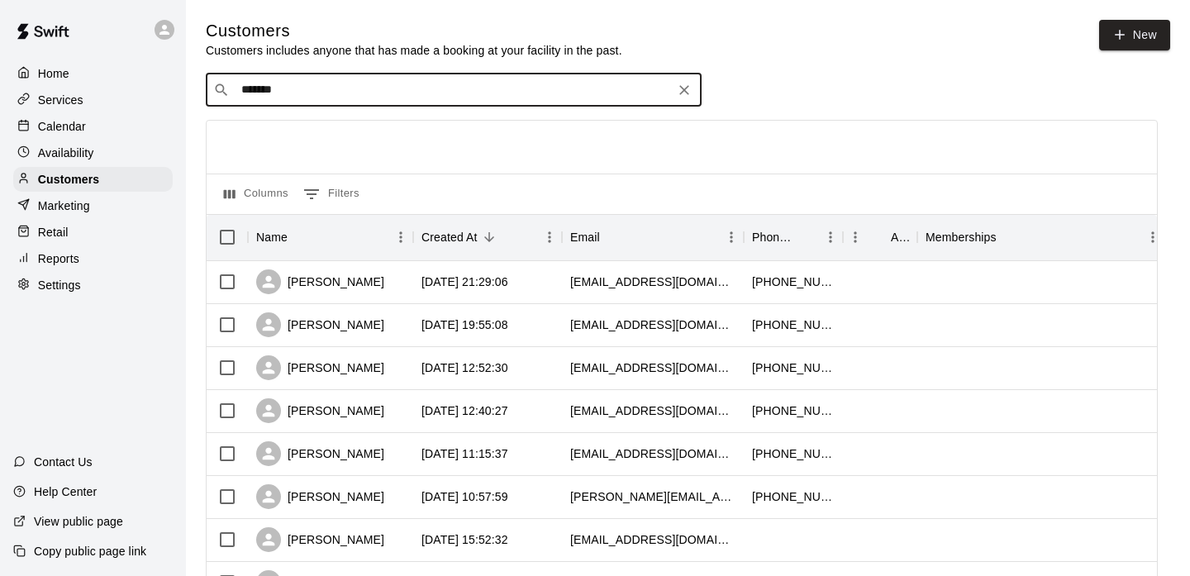
type input "********"
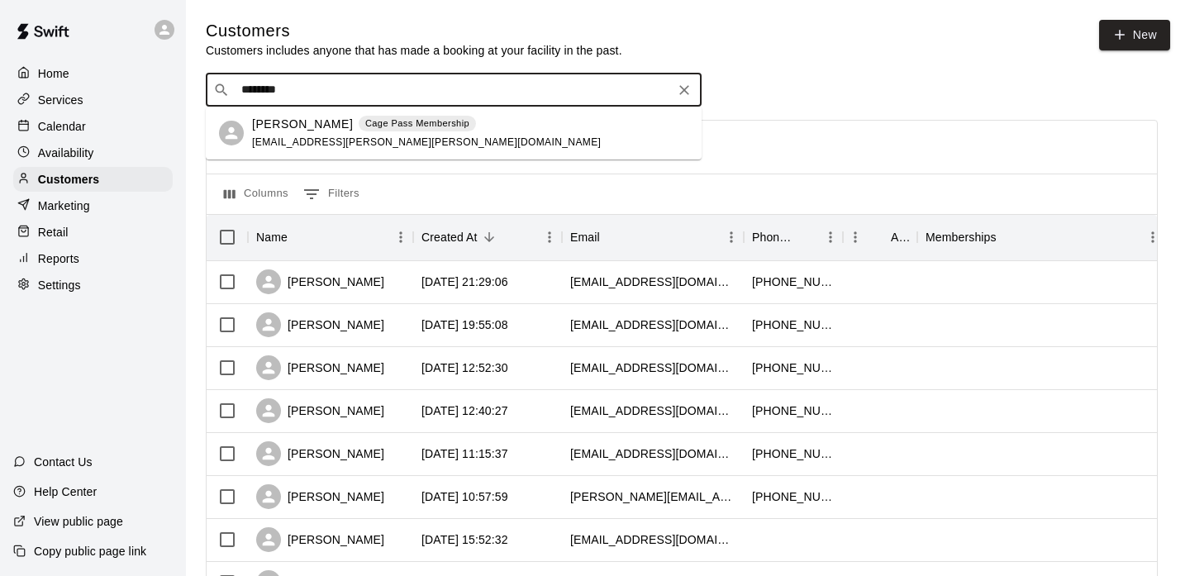
click at [364, 131] on div "[PERSON_NAME] Cage Pass Membership" at bounding box center [426, 124] width 349 height 17
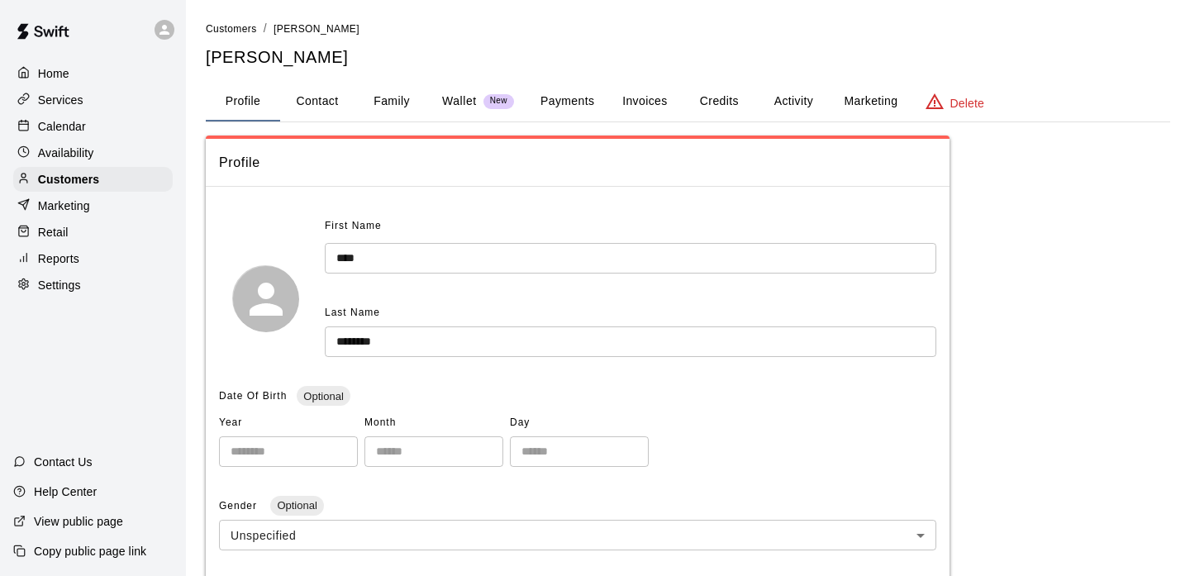
click at [791, 106] on button "Activity" at bounding box center [793, 102] width 74 height 40
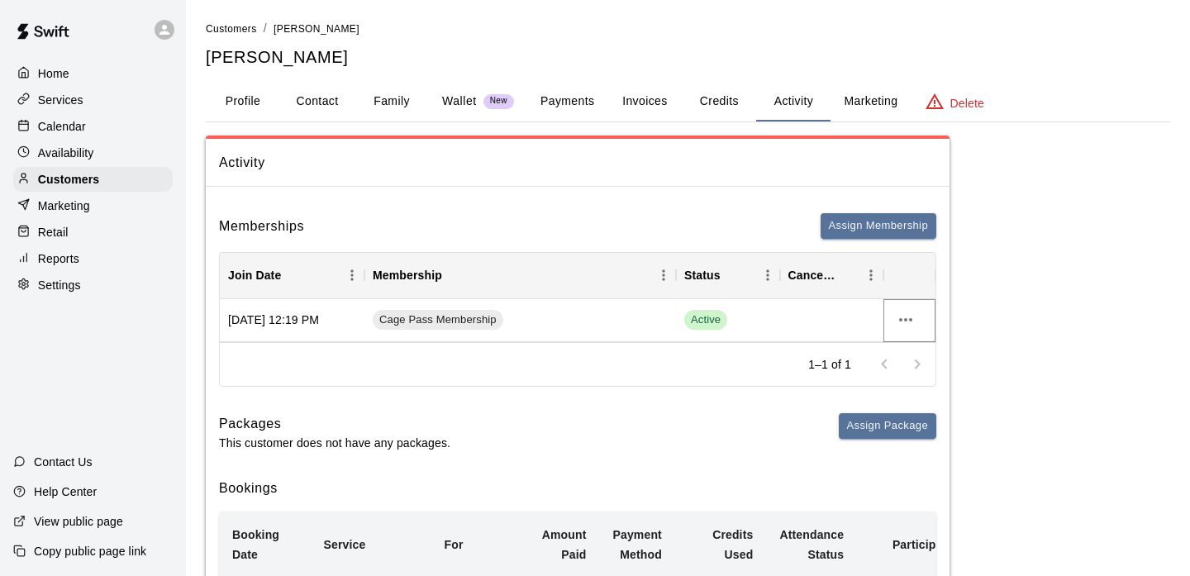
click at [915, 324] on icon "more actions" at bounding box center [906, 320] width 20 height 20
click at [920, 376] on li "Cancel" at bounding box center [938, 381] width 93 height 27
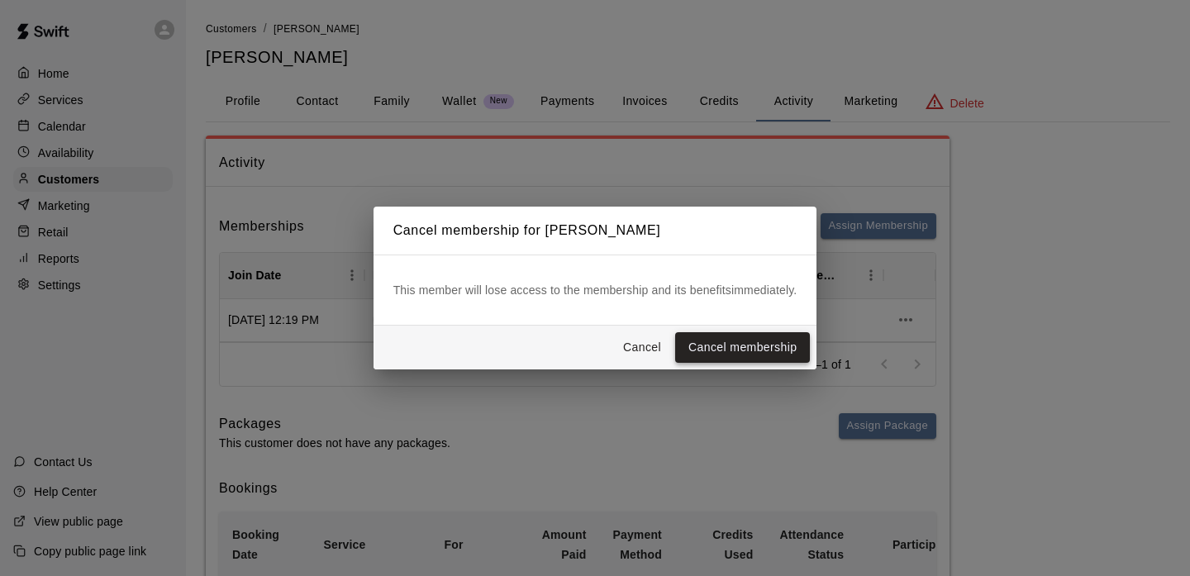
click at [757, 343] on button "Cancel membership" at bounding box center [742, 347] width 135 height 31
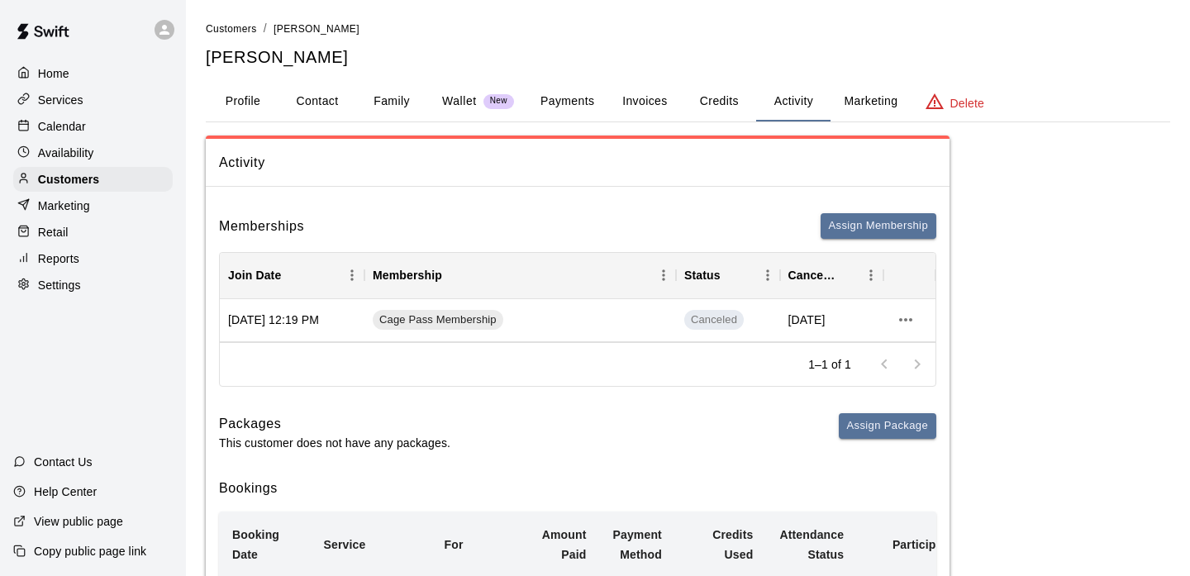
click at [96, 134] on div "Calendar" at bounding box center [93, 126] width 160 height 25
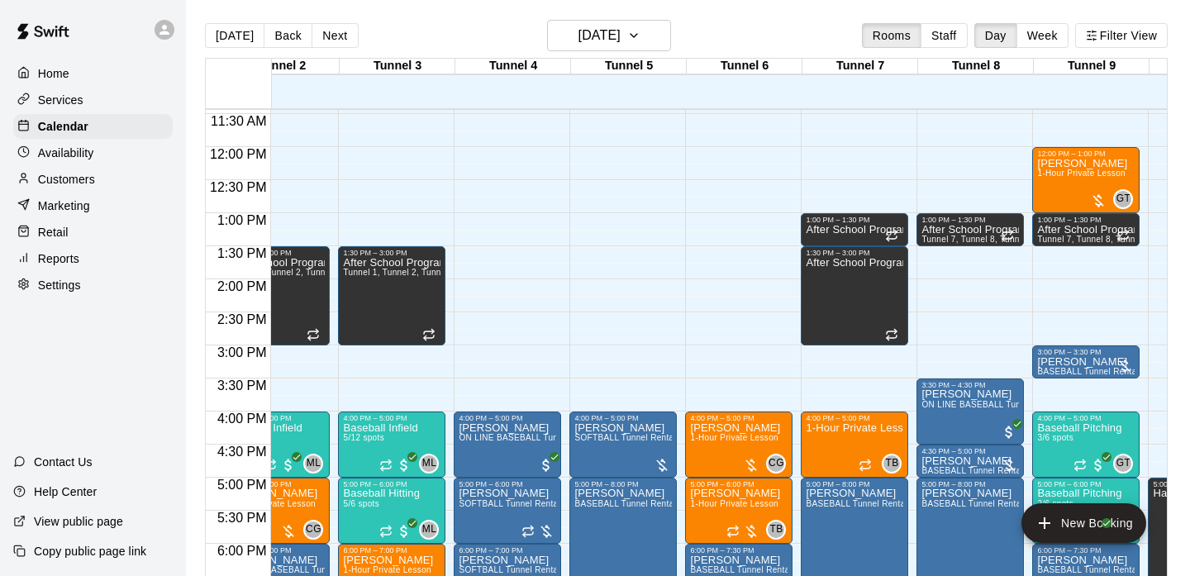
scroll to position [0, 261]
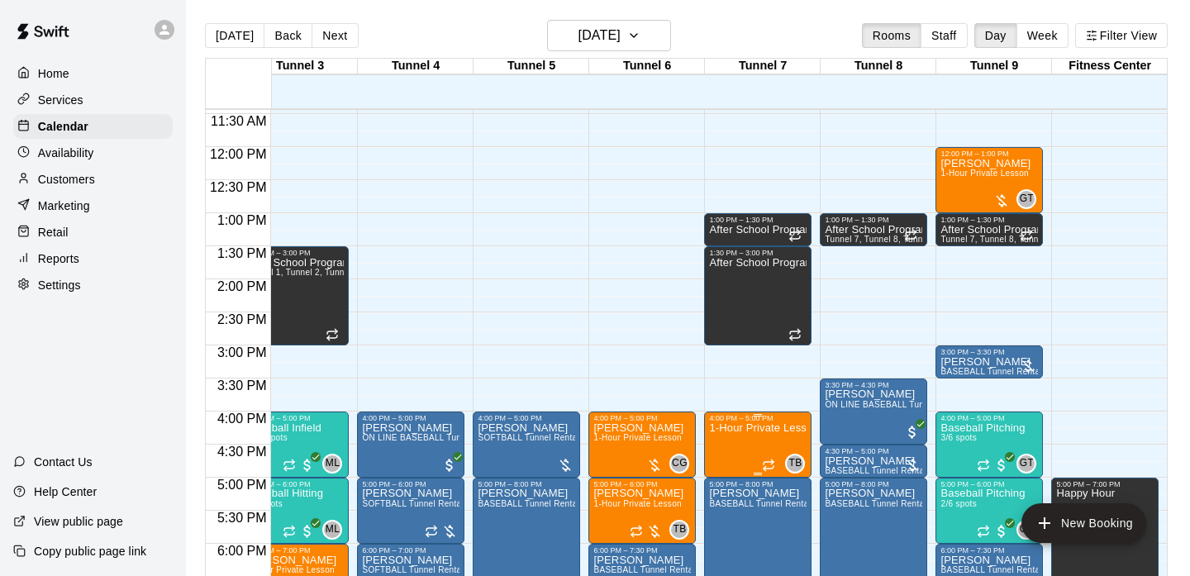
click at [731, 520] on icon "delete" at bounding box center [726, 518] width 20 height 20
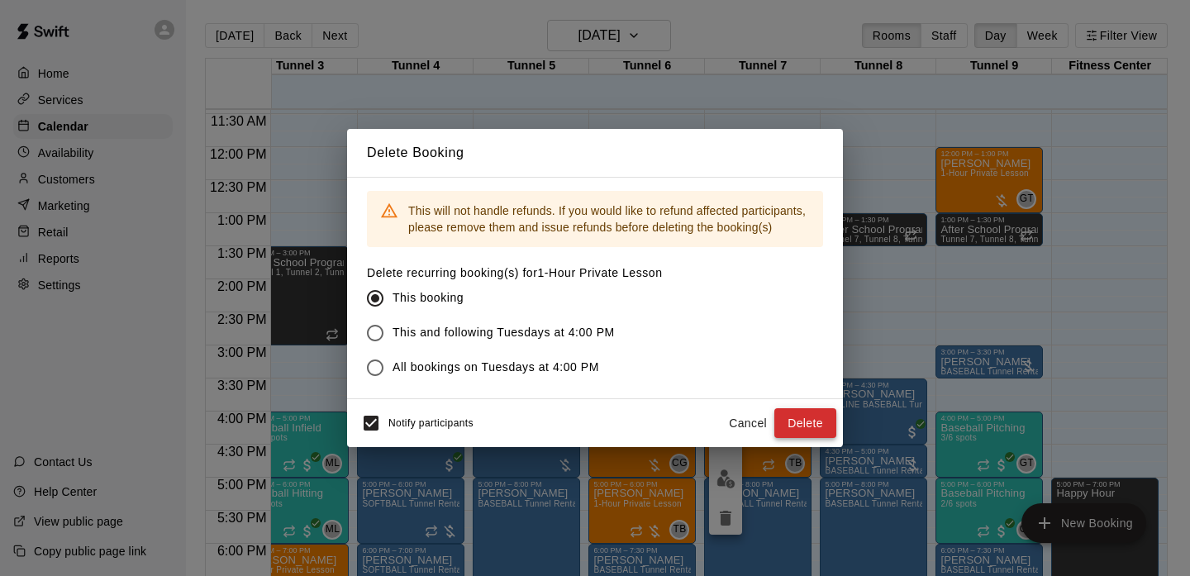
click at [800, 428] on button "Delete" at bounding box center [805, 423] width 62 height 31
